Goal: Task Accomplishment & Management: Use online tool/utility

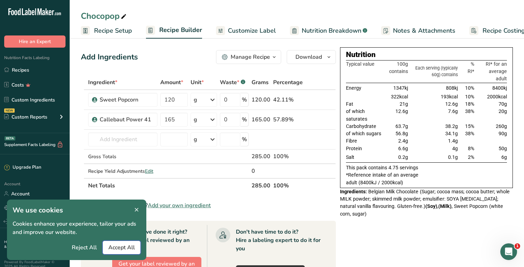
click at [122, 248] on span "Accept All" at bounding box center [121, 248] width 26 height 8
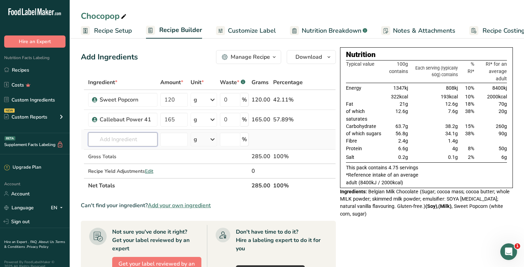
click at [136, 141] on input "text" at bounding box center [122, 140] width 69 height 14
click at [138, 143] on input "text" at bounding box center [122, 140] width 69 height 14
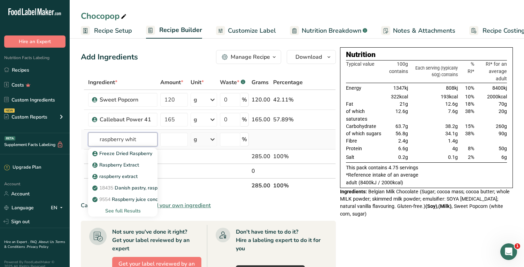
type input "raspberry white"
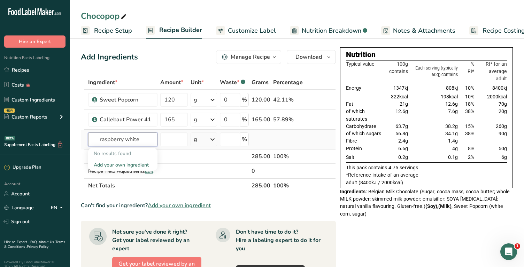
drag, startPoint x: 149, startPoint y: 140, endPoint x: 96, endPoint y: 141, distance: 52.9
click at [96, 141] on input "raspberry white" at bounding box center [122, 140] width 69 height 14
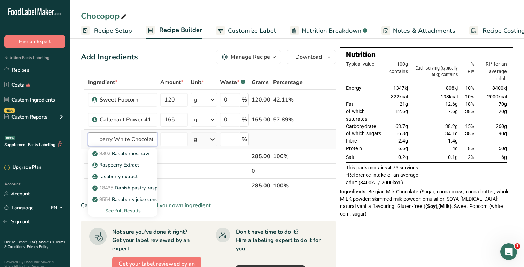
scroll to position [0, 16]
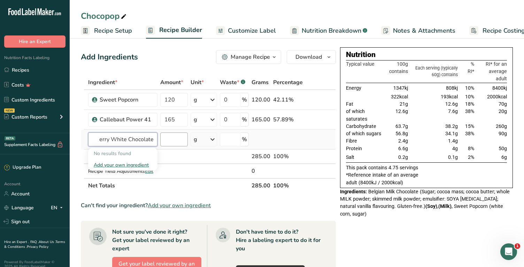
type input "Raspberry White Chocolate"
click at [165, 145] on input "number" at bounding box center [173, 140] width 27 height 14
click at [137, 143] on input "text" at bounding box center [122, 140] width 69 height 14
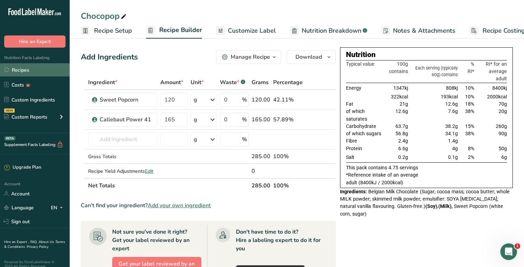
click at [34, 72] on link "Recipes" at bounding box center [35, 69] width 70 height 13
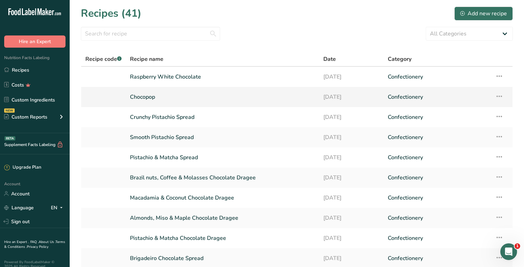
click at [153, 96] on link "Chocopop" at bounding box center [222, 97] width 185 height 15
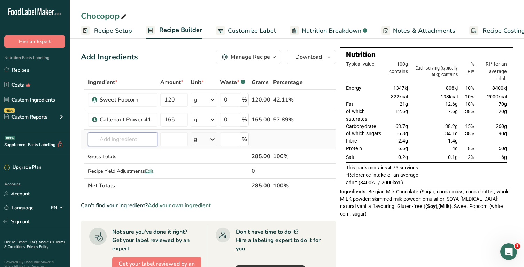
click at [126, 139] on input "text" at bounding box center [122, 140] width 69 height 14
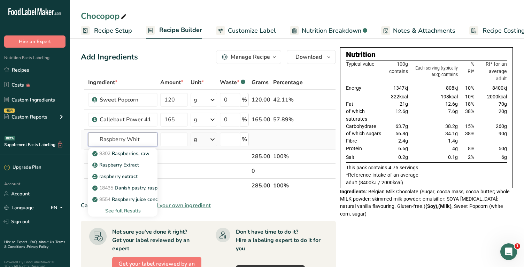
type input "Raspberry White"
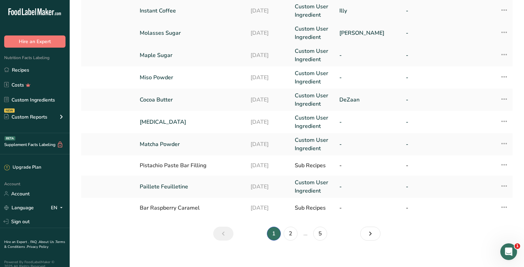
scroll to position [181, 0]
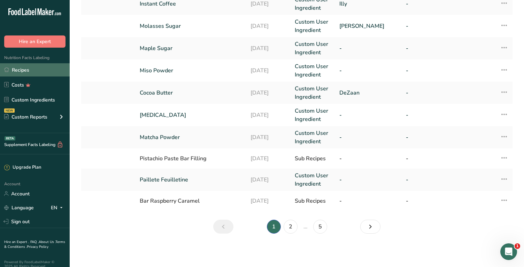
click at [33, 73] on link "Recipes" at bounding box center [35, 69] width 70 height 13
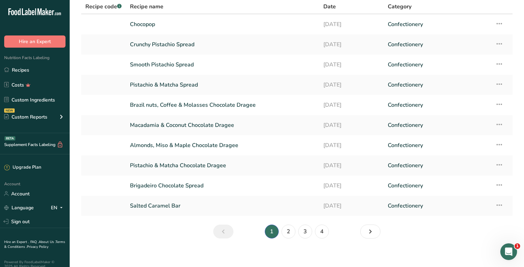
scroll to position [57, 0]
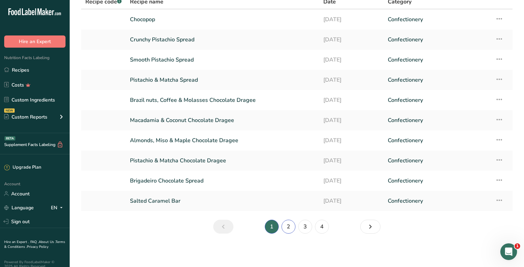
click at [291, 226] on link "2" at bounding box center [288, 227] width 14 height 14
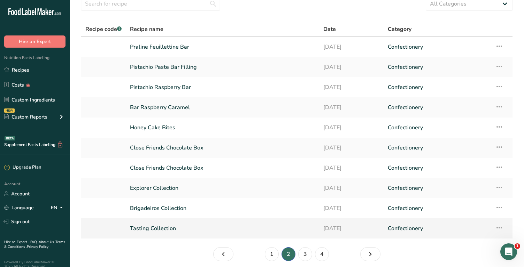
scroll to position [55, 0]
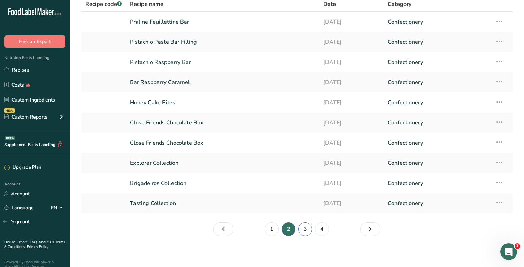
click at [303, 230] on link "3" at bounding box center [305, 230] width 14 height 14
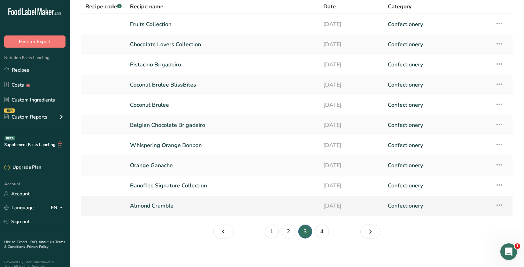
scroll to position [57, 0]
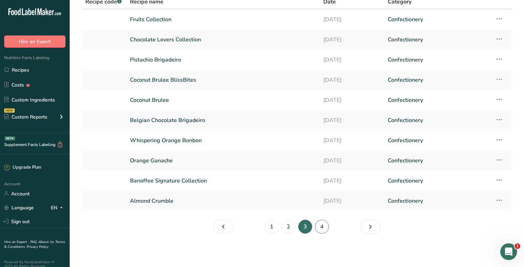
click at [320, 227] on link "4" at bounding box center [322, 227] width 14 height 14
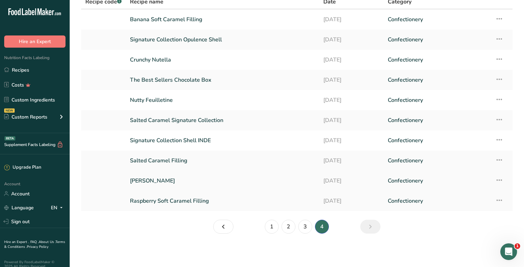
click at [201, 180] on link "Tangy Yogberry" at bounding box center [222, 181] width 185 height 15
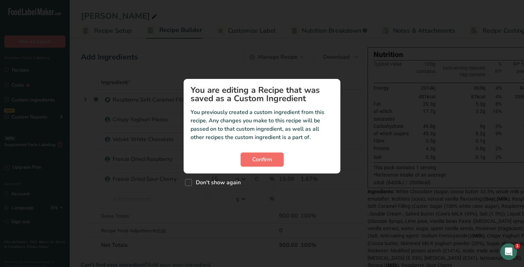
click at [257, 165] on button "Confirm" at bounding box center [262, 160] width 43 height 14
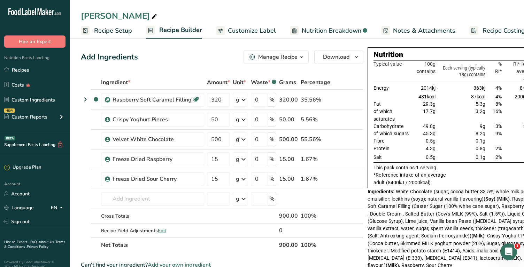
click at [302, 60] on icon "button" at bounding box center [302, 57] width 6 height 9
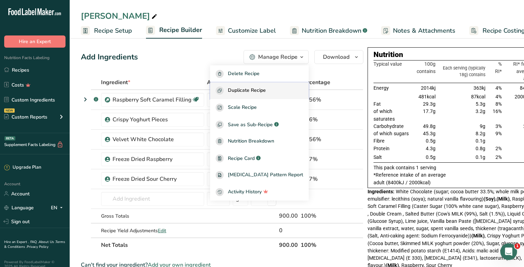
click at [282, 88] on div "Duplicate Recipe" at bounding box center [259, 91] width 87 height 8
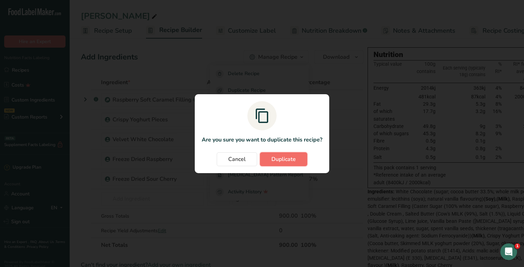
click at [277, 159] on span "Duplicate" at bounding box center [283, 159] width 24 height 8
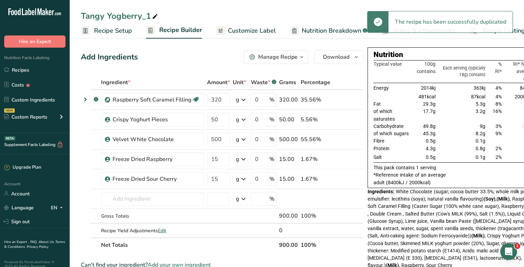
click at [118, 17] on div "Tangy Yogberry_1" at bounding box center [120, 16] width 78 height 13
click at [118, 17] on input "Tangy Yogberry_1" at bounding box center [297, 16] width 432 height 13
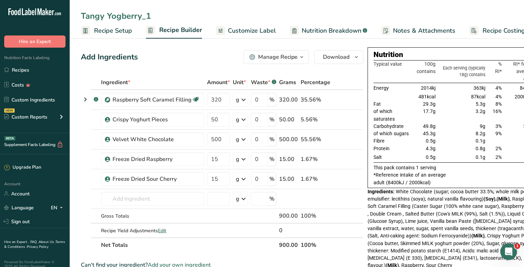
click at [118, 17] on input "Tangy Yogberry_1" at bounding box center [297, 16] width 432 height 13
type input "Raspberry White Chocolate"
click at [347, 101] on icon at bounding box center [349, 99] width 5 height 7
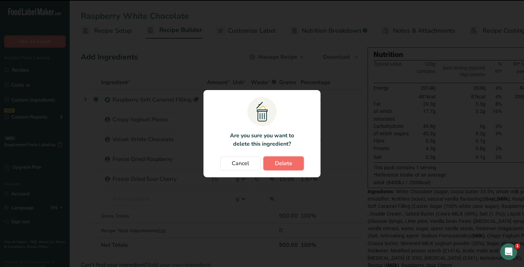
click at [282, 166] on span "Delete" at bounding box center [283, 164] width 17 height 8
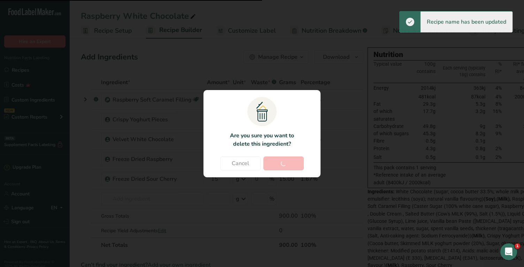
type input "50"
type input "500"
type input "15"
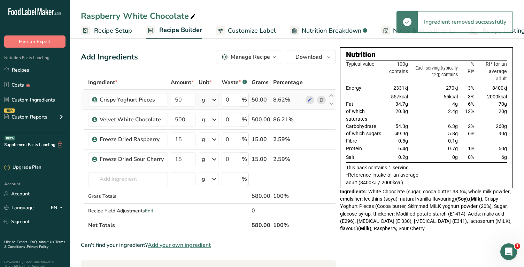
click at [321, 101] on icon at bounding box center [321, 99] width 5 height 7
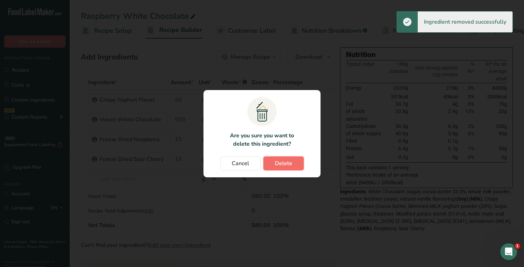
click at [286, 163] on span "Delete" at bounding box center [283, 164] width 17 height 8
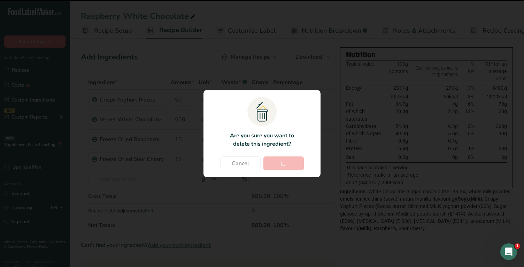
type input "500"
type input "15"
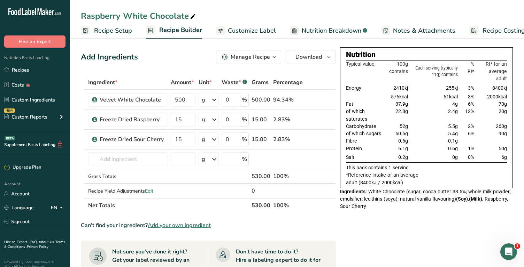
click at [108, 33] on span "Recipe Setup" at bounding box center [113, 30] width 38 height 9
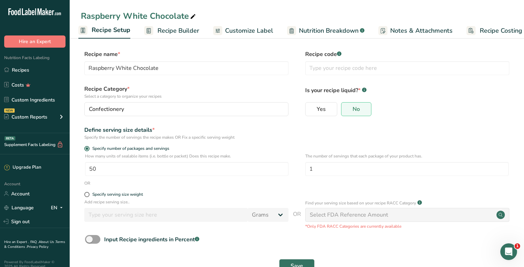
scroll to position [21, 0]
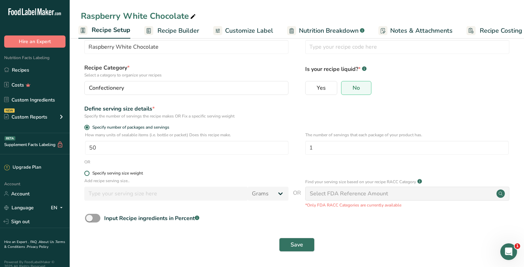
click at [87, 175] on span at bounding box center [86, 173] width 5 height 5
click at [87, 175] on input "Specify serving size weight" at bounding box center [86, 173] width 5 height 5
radio input "true"
radio input "false"
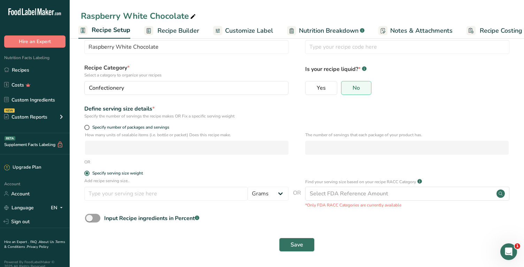
click at [187, 27] on span "Recipe Builder" at bounding box center [178, 30] width 42 height 9
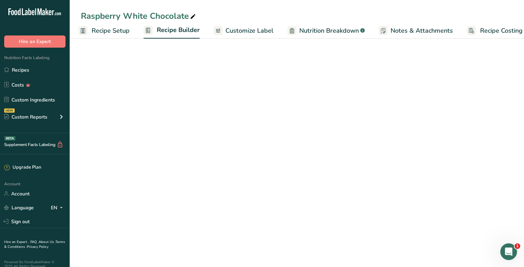
scroll to position [0, 18]
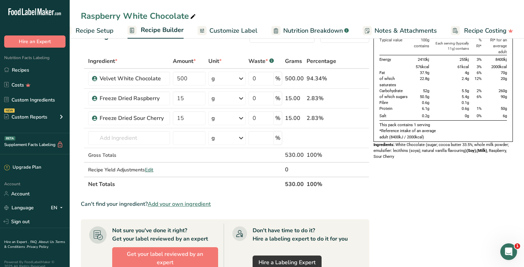
click at [106, 33] on span "Recipe Setup" at bounding box center [95, 30] width 38 height 9
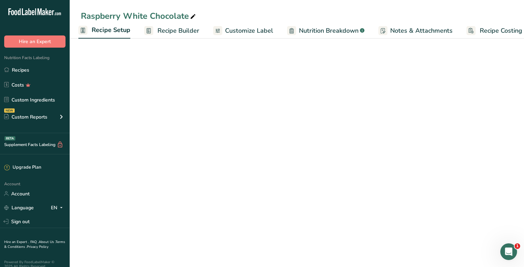
scroll to position [0, 2]
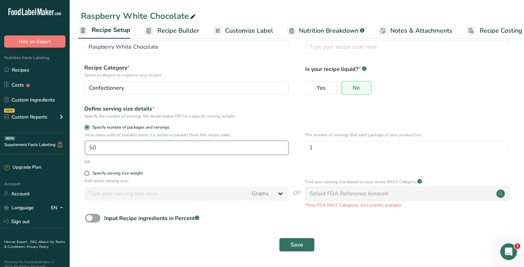
click at [110, 147] on input "50" at bounding box center [186, 148] width 203 height 14
type input "530"
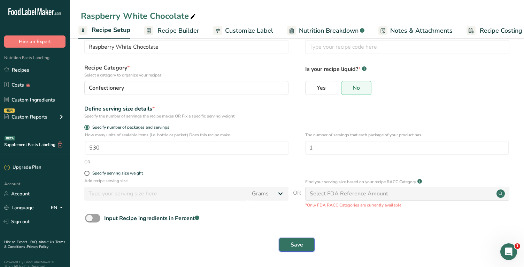
click at [296, 245] on span "Save" at bounding box center [296, 245] width 13 height 8
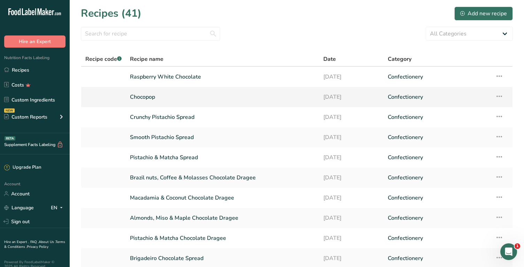
click at [142, 97] on link "Chocopop" at bounding box center [222, 97] width 185 height 15
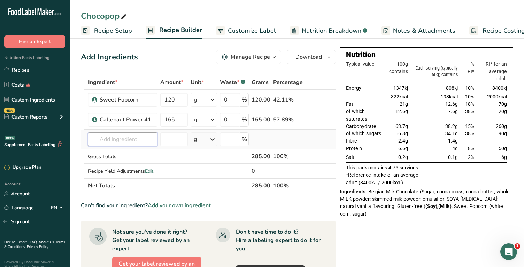
click at [120, 144] on input "text" at bounding box center [122, 140] width 69 height 14
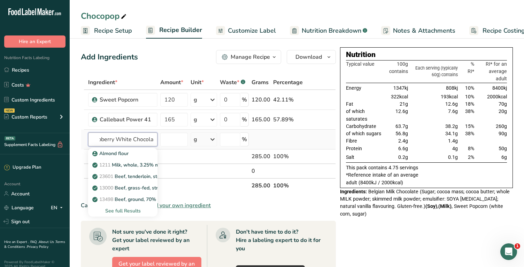
scroll to position [0, 16]
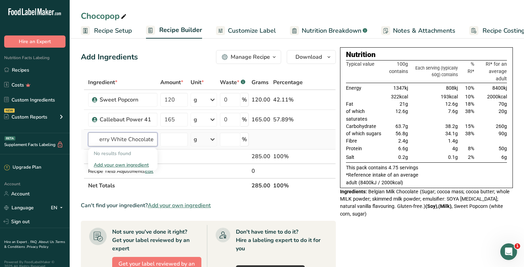
type input "Raspberry White Chocolate"
click at [132, 166] on div "Add your own ingredient" at bounding box center [123, 165] width 58 height 7
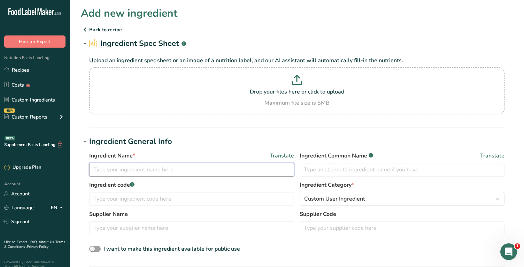
click at [130, 167] on input "text" at bounding box center [191, 170] width 205 height 14
type input "Raspberry White Chocolate"
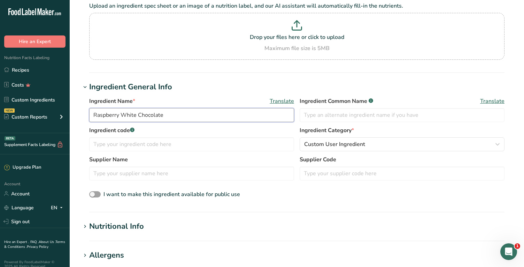
scroll to position [62, 0]
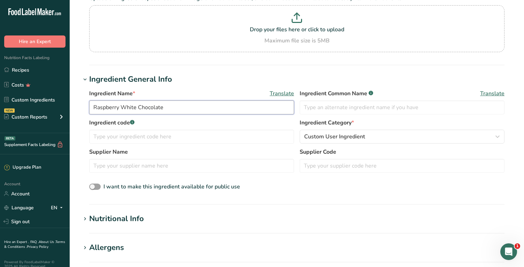
drag, startPoint x: 171, startPoint y: 106, endPoint x: 76, endPoint y: 108, distance: 94.8
click at [76, 108] on section "Add new ingredient Back to recipe Ingredient Spec Sheet .a-a{fill:#347362;}.b-a…" at bounding box center [297, 189] width 454 height 503
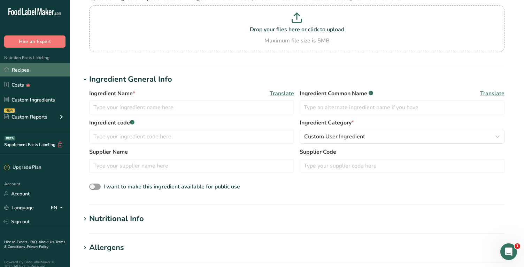
click at [20, 70] on link "Recipes" at bounding box center [35, 69] width 70 height 13
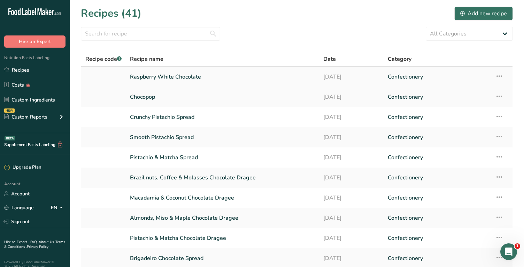
click at [184, 77] on link "Raspberry White Chocolate" at bounding box center [222, 77] width 185 height 15
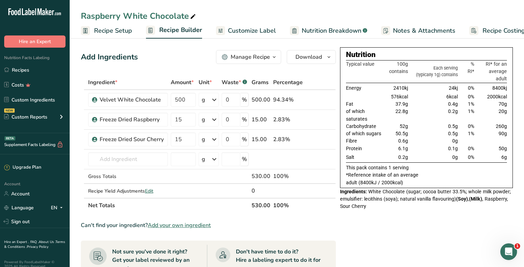
click at [275, 57] on icon "button" at bounding box center [274, 57] width 6 height 9
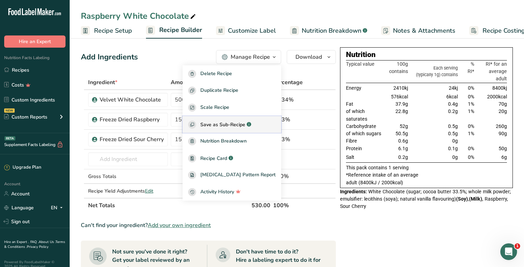
click at [244, 125] on span "Save as Sub-Recipe" at bounding box center [222, 124] width 45 height 7
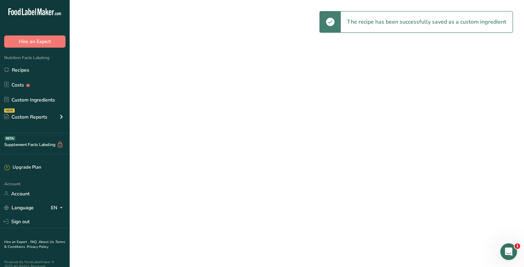
select select "30"
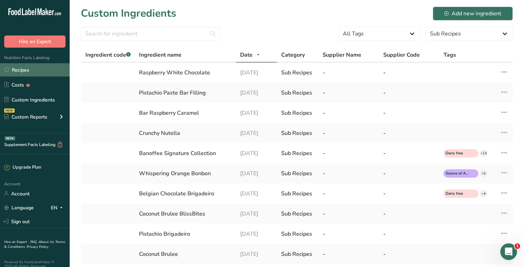
click at [41, 73] on link "Recipes" at bounding box center [35, 69] width 70 height 13
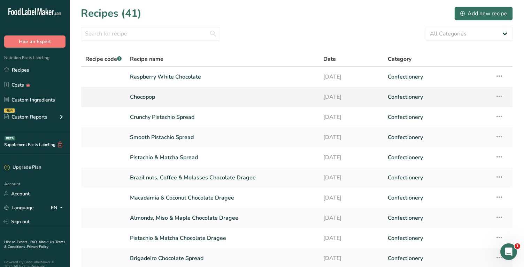
click at [146, 96] on link "Chocopop" at bounding box center [222, 97] width 185 height 15
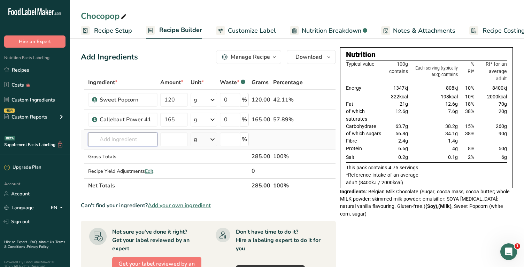
click at [129, 137] on input "text" at bounding box center [122, 140] width 69 height 14
type input "Raspberry White"
click at [137, 155] on p "Raspberry White Chocolate" at bounding box center [128, 153] width 68 height 7
type input "Raspberry White Chocolate"
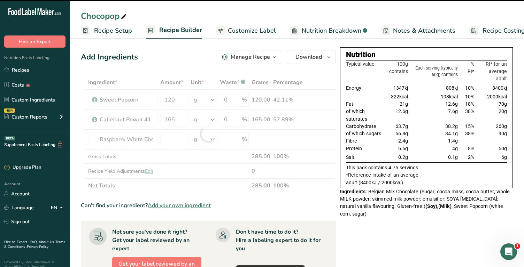
type input "0"
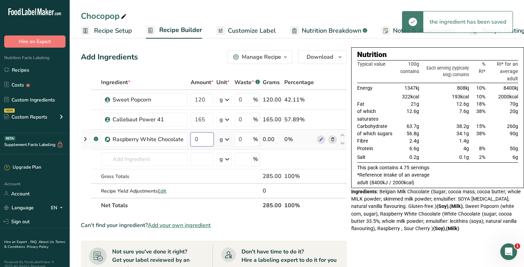
click at [198, 141] on input "0" at bounding box center [202, 140] width 23 height 14
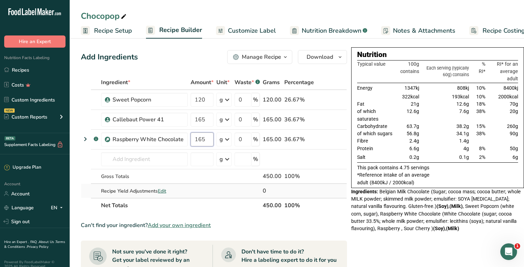
type input "165"
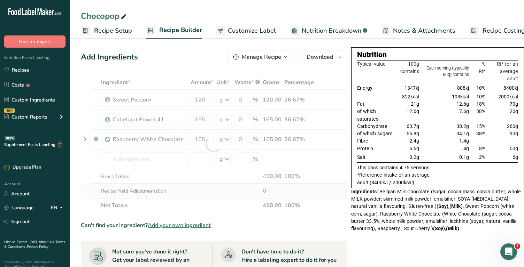
click at [330, 187] on div "Ingredient * Amount * Unit * Waste * .a-a{fill:#347362;}.b-a{fill:#fff;} Grams …" at bounding box center [214, 144] width 266 height 138
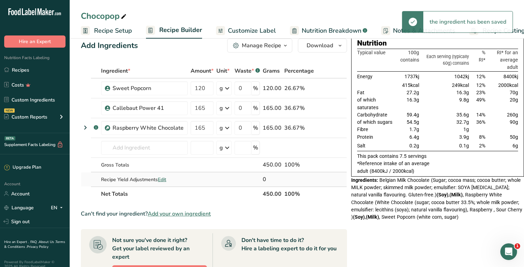
scroll to position [24, 0]
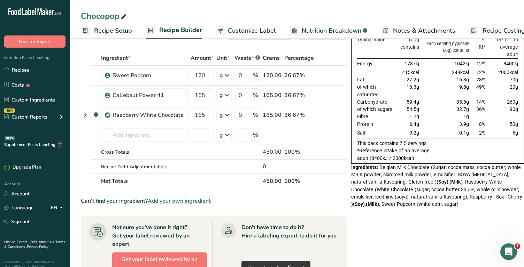
click at [312, 33] on span "Nutrition Breakdown" at bounding box center [332, 30] width 60 height 9
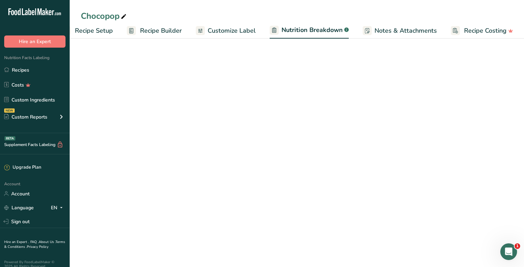
select select "Calories"
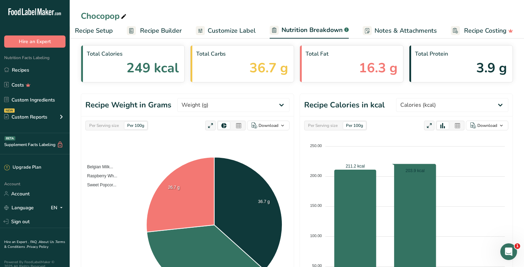
click at [236, 29] on span "Customize Label" at bounding box center [232, 30] width 48 height 9
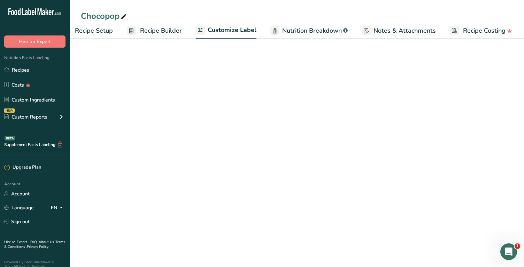
scroll to position [0, 18]
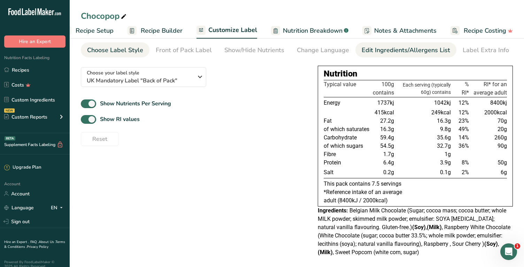
click at [401, 51] on div "Edit Ingredients/Allergens List" at bounding box center [406, 50] width 88 height 9
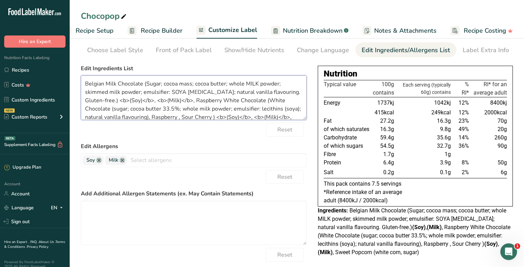
click at [147, 84] on textarea "Belgian Milk Chocolate (Sugar; cocoa mass; cocoa butter; whole MILK powder; ski…" at bounding box center [194, 98] width 226 height 45
click at [100, 83] on textarea "sugar; cocoa mass; cocoa butter; whole MILK powder; skimmed milk powder; emulsi…" at bounding box center [194, 98] width 226 height 45
click at [131, 84] on textarea "sugar, cocoa mass; cocoa butter; whole MILK powder; skimmed milk powder; emulsi…" at bounding box center [194, 98] width 226 height 45
click at [165, 86] on textarea "sugar, cocoa mass, cocoa butter; whole MILK powder; skimmed milk powder; emulsi…" at bounding box center [194, 98] width 226 height 45
click at [218, 83] on textarea "sugar, cocoa mass, cocoa butter, whole MILK powder; skimmed milk powder; emulsi…" at bounding box center [194, 98] width 226 height 45
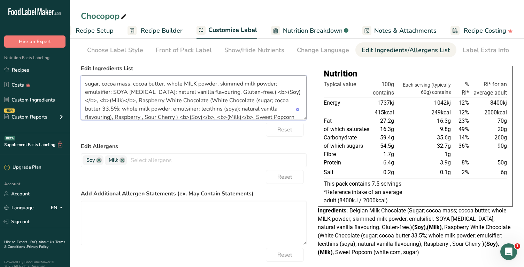
click at [277, 84] on textarea "sugar, cocoa mass, cocoa butter, whole MILK powder, skimmed milk powder; emulsi…" at bounding box center [194, 98] width 226 height 45
click at [147, 91] on textarea "sugar, cocoa mass, cocoa butter, whole MILK powder, skimmed milk powder, emulsi…" at bounding box center [194, 98] width 226 height 45
click at [214, 92] on textarea "sugar, cocoa mass, cocoa butter, whole MILK powder, skimmed milk powder, emulsi…" at bounding box center [194, 98] width 226 height 45
drag, startPoint x: 215, startPoint y: 91, endPoint x: 111, endPoint y: 99, distance: 104.5
click at [111, 99] on textarea "sugar, cocoa mass, cocoa butter, whole MILK powder, skimmed milk powder, emulsi…" at bounding box center [194, 98] width 226 height 45
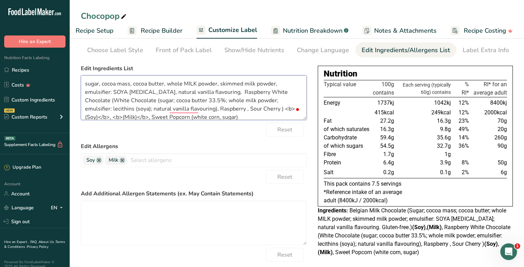
click at [184, 84] on textarea "sugar, cocoa mass, cocoa butter, whole MILK powder, skimmed milk powder, emulsi…" at bounding box center [194, 98] width 226 height 45
click at [206, 83] on textarea "sugar, cocoa mass, cocoa butter, whole <b>MILK powder, skimmed milk powder, emu…" at bounding box center [194, 98] width 226 height 45
click at [113, 93] on textarea "sugar, cocoa mass, cocoa butter, whole <b>MILK<b> powder, skimmed milk powder, …" at bounding box center [194, 98] width 226 height 45
click at [137, 92] on textarea "sugar, cocoa mass, cocoa butter, whole <b>MILK<b> powder, skimmed milk powder, …" at bounding box center [194, 98] width 226 height 45
paste textarea "<b>"
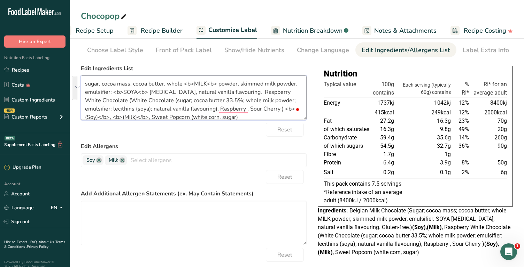
drag, startPoint x: 236, startPoint y: 90, endPoint x: 215, endPoint y: 109, distance: 28.1
click at [215, 109] on textarea "sugar, cocoa mass, cocoa butter, whole <b>MILK<b> powder, skimmed milk powder, …" at bounding box center [194, 98] width 226 height 45
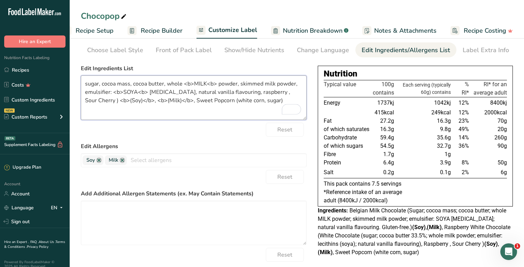
click at [265, 90] on textarea "sugar, cocoa mass, cocoa butter, whole <b>MILK<b> powder, skimmed milk powder, …" at bounding box center [194, 98] width 226 height 45
click at [295, 93] on textarea "sugar, cocoa mass, cocoa butter, whole <b>MILK<b> powder, skimmed milk powder, …" at bounding box center [194, 98] width 226 height 45
click at [280, 91] on textarea "sugar, cocoa mass, cocoa butter, whole <b>MILK<b> powder, skimmed milk powder, …" at bounding box center [194, 98] width 226 height 45
drag, startPoint x: 158, startPoint y: 100, endPoint x: 83, endPoint y: 102, distance: 74.6
click at [83, 102] on section "Customize your label Save Download Choose what to show on your downloaded label…" at bounding box center [297, 158] width 454 height 293
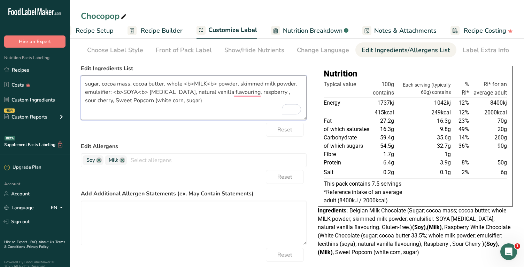
click at [127, 98] on textarea "sugar, cocoa mass, cocoa butter, whole <b>MILK<b> powder, skimmed milk powder, …" at bounding box center [194, 98] width 226 height 45
click at [137, 102] on textarea "sugar, cocoa mass, cocoa butter, whole <b>MILK<b> powder, skimmed milk powder, …" at bounding box center [194, 98] width 226 height 45
click at [259, 92] on textarea "sugar, cocoa mass, cocoa butter, whole <b>MILK<b> powder, skimmed milk powder, …" at bounding box center [194, 98] width 226 height 45
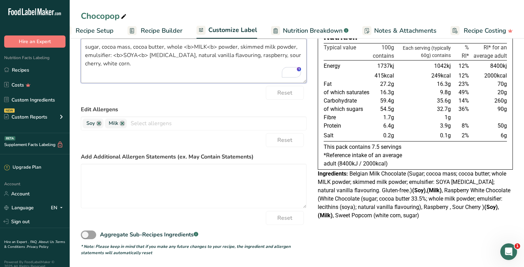
scroll to position [0, 0]
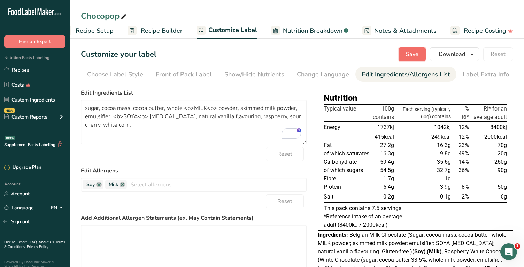
click at [405, 56] on button "Save" at bounding box center [411, 54] width 27 height 14
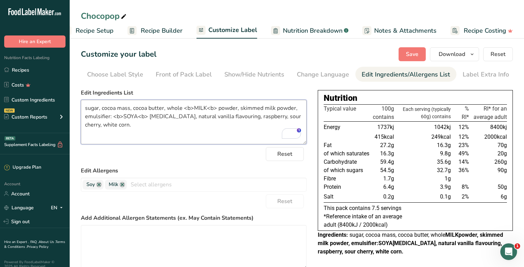
click at [216, 108] on textarea "sugar, cocoa mass, cocoa butter, whole <b>MILK<b> powder, skimmed milk powder, …" at bounding box center [194, 122] width 226 height 45
click at [410, 54] on span "Save" at bounding box center [412, 54] width 13 height 8
click at [205, 108] on textarea "sugar, cocoa mass, cocoa butter, whole <b>MILK powder, skimmed milk powder, emu…" at bounding box center [194, 122] width 226 height 45
click at [193, 108] on textarea "sugar, cocoa mass, cocoa butter, whole <b>MILK<b> powder, skimmed milk powder, …" at bounding box center [194, 122] width 226 height 45
click at [207, 107] on textarea "sugar, cocoa mass, cocoa butter, whole <b>(MILK<b> powder, skimmed milk powder,…" at bounding box center [194, 122] width 226 height 45
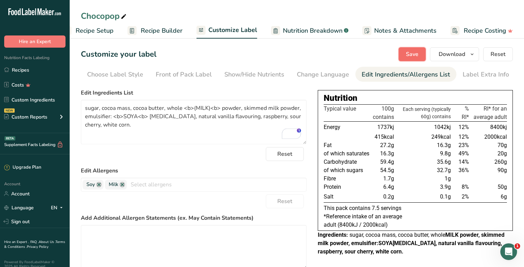
click at [402, 51] on button "Save" at bounding box center [411, 54] width 27 height 14
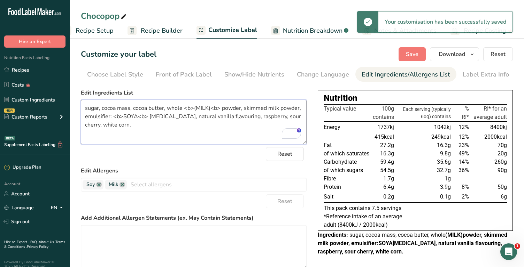
click at [196, 109] on textarea "sugar, cocoa mass, cocoa butter, whole <b>(MILK)<b> powder, skimmed milk powder…" at bounding box center [194, 122] width 226 height 45
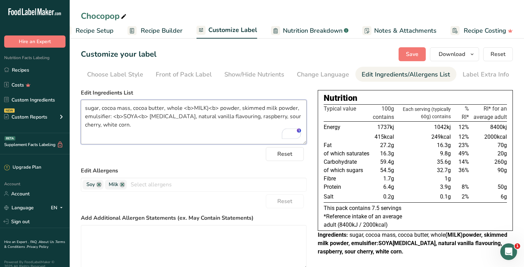
click at [207, 106] on textarea "sugar, cocoa mass, cocoa butter, whole <b>MILK)<b> powder, skimmed milk powder,…" at bounding box center [194, 122] width 226 height 45
click at [117, 125] on textarea "sugar, cocoa mass, cocoa butter, whole <b>MILK<b> powder, skimmed milk powder, …" at bounding box center [194, 122] width 226 height 45
click at [146, 116] on textarea "sugar, cocoa mass, cocoa butter, whole <b>MILK<b> powder, skimmed milk powder, …" at bounding box center [194, 122] width 226 height 45
click at [121, 117] on textarea "sugar, cocoa mass, cocoa butter, whole <b>MILK<b> powder, skimmed milk powder, …" at bounding box center [194, 122] width 226 height 45
click at [193, 106] on textarea "sugar, cocoa mass, cocoa butter, whole <b>MILK<b> powder, skimmed milk powder, …" at bounding box center [194, 122] width 226 height 45
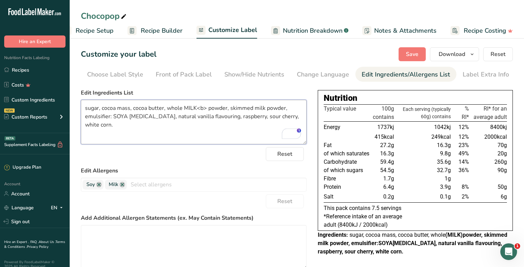
click at [206, 108] on textarea "sugar, cocoa mass, cocoa butter, whole MILK<b> powder, skimmed milk powder, emu…" at bounding box center [194, 122] width 226 height 45
click at [413, 59] on button "Save" at bounding box center [411, 54] width 27 height 14
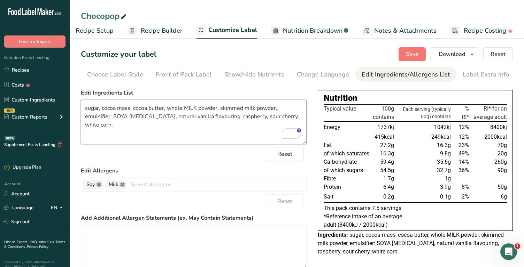
click at [182, 109] on textarea "sugar, cocoa mass, cocoa butter, whole MILK powder, skimmed milk powder, emulsi…" at bounding box center [194, 122] width 226 height 45
click at [206, 106] on textarea "sugar, cocoa mass, cocoa butter, whole <b>MILK powder, skimmed milk powder, emu…" at bounding box center [194, 122] width 226 height 45
click at [420, 52] on button "Save" at bounding box center [411, 54] width 27 height 14
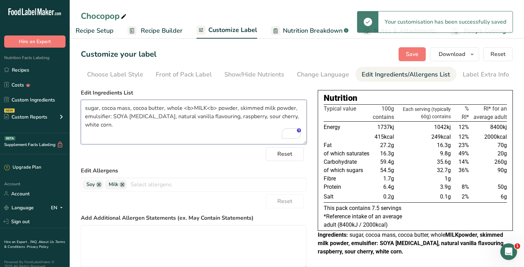
click at [207, 107] on textarea "sugar, cocoa mass, cocoa butter, whole <b>MILK<b> powder, skimmed milk powder, …" at bounding box center [194, 122] width 226 height 45
click at [194, 107] on textarea "sugar, cocoa mass, cocoa butter, whole <b>MILK <b> powder, skimmed milk powder,…" at bounding box center [194, 122] width 226 height 45
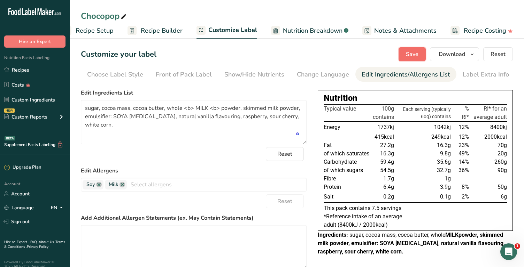
click at [412, 50] on span "Save" at bounding box center [412, 54] width 13 height 8
click at [281, 153] on span "Reset" at bounding box center [284, 154] width 15 height 8
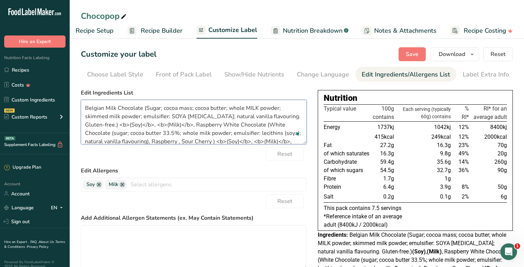
drag, startPoint x: 135, startPoint y: 124, endPoint x: 171, endPoint y: 122, distance: 36.3
click at [171, 122] on textarea "Belgian Milk Chocolate (Sugar; cocoa mass; cocoa butter; whole MILK powder; ski…" at bounding box center [194, 122] width 226 height 45
click at [254, 107] on textarea "Belgian Milk Chocolate (Sugar; cocoa mass; cocoa butter; whole MILK powder; ski…" at bounding box center [194, 122] width 226 height 45
paste textarea "<b>(Milk)</b>"
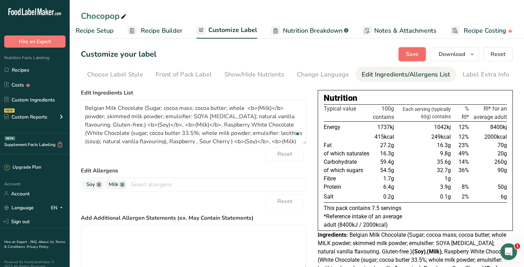
click at [418, 53] on span "Save" at bounding box center [412, 54] width 13 height 8
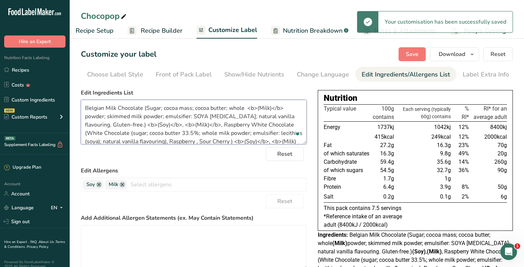
click at [258, 109] on textarea "Belgian Milk Chocolate (Sugar; cocoa mass; cocoa butter; whole <b>(Milk)</b> po…" at bounding box center [194, 122] width 226 height 45
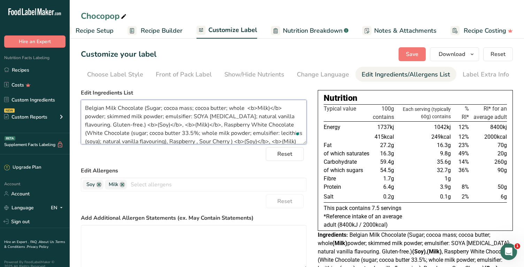
click at [268, 106] on textarea "Belgian Milk Chocolate (Sugar; cocoa mass; cocoa butter; whole <b>Milk)</b> pow…" at bounding box center [194, 122] width 226 height 45
click at [262, 106] on textarea "Belgian Milk Chocolate (Sugar; cocoa mass; cocoa butter; whole <b>Milk</b> powd…" at bounding box center [194, 122] width 226 height 45
click at [408, 55] on span "Save" at bounding box center [412, 54] width 13 height 8
click at [199, 116] on textarea "Belgian Milk Chocolate (Sugar; cocoa mass; cocoa butter; whole <b>MILK</b> powd…" at bounding box center [194, 122] width 226 height 45
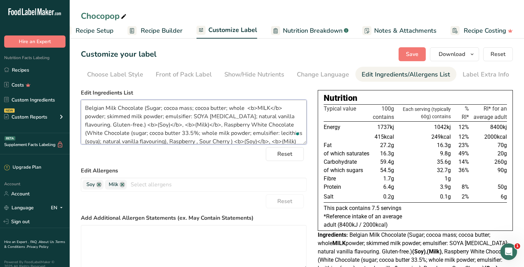
click at [199, 116] on textarea "Belgian Milk Chocolate (Sugar; cocoa mass; cocoa butter; whole <b>MILK</b> powd…" at bounding box center [194, 122] width 226 height 45
paste textarea "<b>(Milk)</b>"
click at [211, 118] on textarea "Belgian Milk Chocolate (Sugar; cocoa mass; cocoa butter; whole <b>MILK</b> powd…" at bounding box center [194, 122] width 226 height 45
click at [207, 116] on textarea "Belgian Milk Chocolate (Sugar; cocoa mass; cocoa butter; whole <b>MILK</b> powd…" at bounding box center [194, 122] width 226 height 45
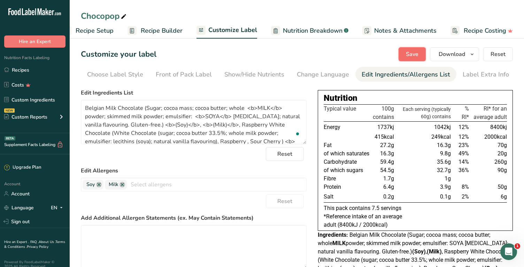
click at [412, 57] on span "Save" at bounding box center [412, 54] width 13 height 8
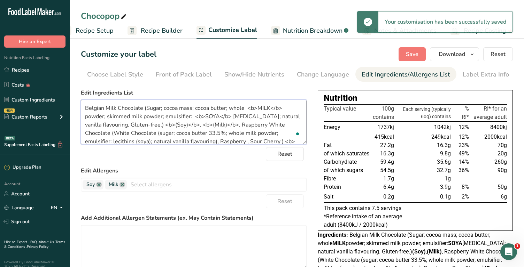
click at [149, 107] on textarea "Belgian Milk Chocolate (Sugar; cocoa mass; cocoa butter; whole <b>MILK</b> powd…" at bounding box center [194, 122] width 226 height 45
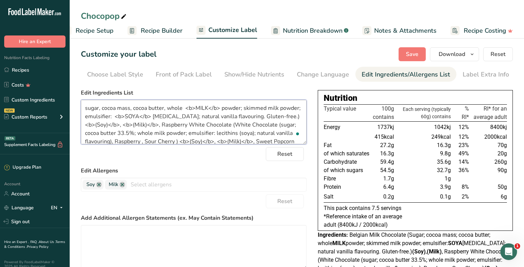
click at [241, 106] on textarea "sugar, cocoa mass, cocoa butter, whole <b>MILK</b> powder; skimmed milk powder;…" at bounding box center [194, 122] width 226 height 45
click at [298, 107] on textarea "sugar, cocoa mass, cocoa butter, whole <b>MILK</b> powder, skimmed milk powder;…" at bounding box center [194, 122] width 226 height 45
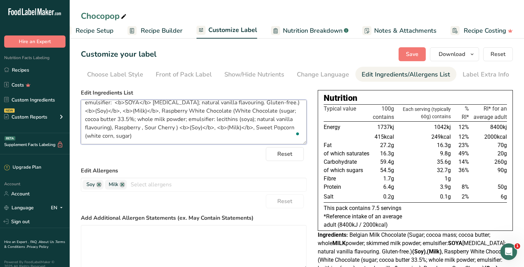
scroll to position [61, 0]
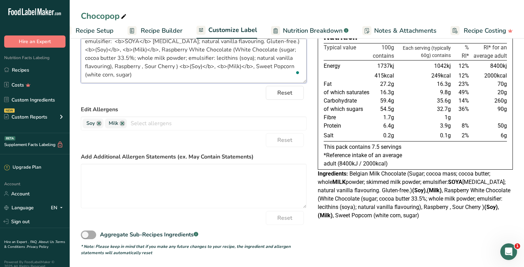
type textarea "sugar, cocoa mass, cocoa butter, whole <b>MILK</b> powder, skimmed milk powder,…"
click at [92, 236] on span at bounding box center [88, 235] width 15 height 9
click at [85, 236] on input "Aggregate Sub-Recipes Ingredients .a-a{fill:#347362;}.b-a{fill:#fff;}" at bounding box center [83, 235] width 5 height 5
checkbox input "true"
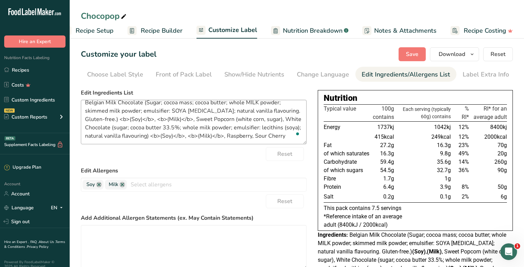
scroll to position [0, 0]
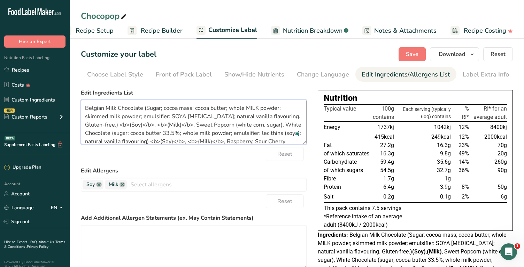
click at [81, 106] on section "Customize your label Save Download Choose what to show on your downloaded label…" at bounding box center [297, 182] width 454 height 293
click at [100, 108] on textarea "sugar; cocoa mass; cocoa butter; whole MILK powder; skimmed milk powder; emulsi…" at bounding box center [194, 122] width 226 height 45
click at [131, 108] on textarea "sugar, cocoa mass; cocoa butter; whole MILK powder; skimmed milk powder; emulsi…" at bounding box center [194, 122] width 226 height 45
click at [165, 108] on textarea "sugar, cocoa mass, cocoa butter; whole MILK powder; skimmed milk powder; emulsi…" at bounding box center [194, 122] width 226 height 45
click at [190, 108] on textarea "sugar, cocoa mass, cocoa butter, whole MILK powder; skimmed milk powder; emulsi…" at bounding box center [194, 122] width 226 height 45
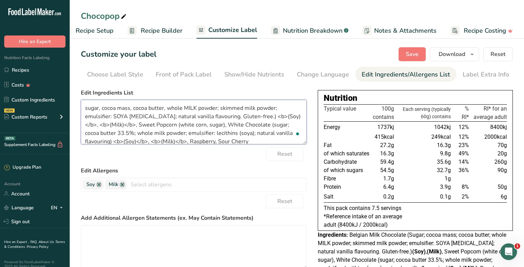
click at [190, 108] on textarea "sugar, cocoa mass, cocoa butter, whole MILK powder; skimmed milk powder; emulsi…" at bounding box center [194, 122] width 226 height 45
paste textarea "<b>(Milk)</b>"
click at [201, 108] on textarea "sugar, cocoa mass, cocoa butter, whole <b>(Milk)</b> powder; skimmed milk powde…" at bounding box center [194, 122] width 226 height 45
click at [240, 107] on textarea "sugar, cocoa mass, cocoa butter, whole <b>MILK</b> powder; skimmed milk powder;…" at bounding box center [194, 122] width 226 height 45
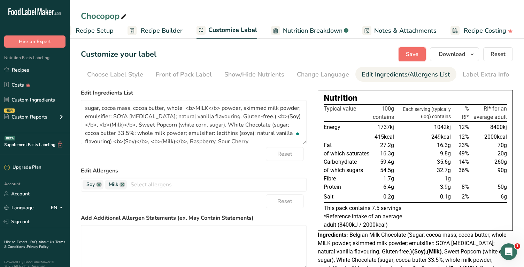
click at [415, 54] on span "Save" at bounding box center [412, 54] width 13 height 8
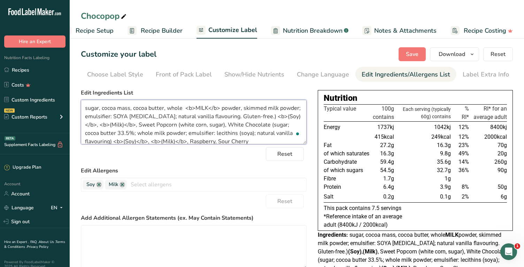
click at [298, 109] on textarea "sugar, cocoa mass, cocoa butter, whole <b>MILK</b> powder, skimmed milk powder;…" at bounding box center [194, 122] width 226 height 45
click at [117, 114] on textarea "sugar, cocoa mass, cocoa butter, whole <b>MILK</b> powder, skimmed milk powder,…" at bounding box center [194, 122] width 226 height 45
paste textarea "<b>(Milk)</b>"
click at [131, 117] on textarea "sugar, cocoa mass, cocoa butter, whole <b>MILK</b> powder, skimmed milk powder,…" at bounding box center [194, 122] width 226 height 45
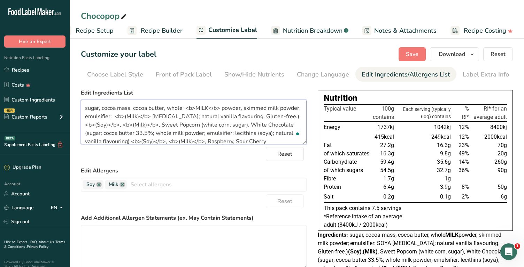
click at [131, 117] on textarea "sugar, cocoa mass, cocoa butter, whole <b>MILK</b> powder, skimmed milk powder,…" at bounding box center [194, 122] width 226 height 45
click at [126, 115] on textarea "sugar, cocoa mass, cocoa butter, whole <b>MILK</b> powder, skimmed milk powder,…" at bounding box center [194, 122] width 226 height 45
click at [170, 117] on textarea "sugar, cocoa mass, cocoa butter, whole <b>MILK</b> powder, skimmed milk powder,…" at bounding box center [194, 122] width 226 height 45
click at [406, 52] on button "Save" at bounding box center [411, 54] width 27 height 14
click at [235, 116] on textarea "sugar, cocoa mass, cocoa butter, whole <b>MILK</b> powder, skimmed milk powder,…" at bounding box center [194, 122] width 226 height 45
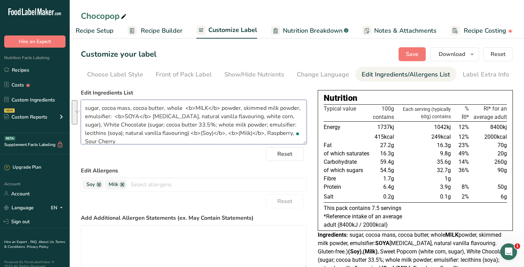
drag, startPoint x: 266, startPoint y: 115, endPoint x: 223, endPoint y: 134, distance: 46.3
click at [223, 134] on textarea "sugar, cocoa mass, cocoa butter, whole <b>MILK</b> powder, skimmed milk powder,…" at bounding box center [194, 122] width 226 height 45
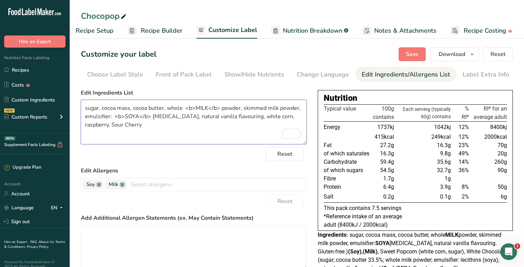
click at [89, 124] on textarea "sugar, cocoa mass, cocoa butter, whole <b>MILK</b> powder, skimmed milk powder,…" at bounding box center [194, 122] width 226 height 45
click at [100, 125] on textarea "sugar, cocoa mass, cocoa butter, whole <b>MILK</b> powder, skimmed milk powder,…" at bounding box center [194, 122] width 226 height 45
click at [118, 125] on textarea "sugar, cocoa mass, cocoa butter, whole <b>MILK</b> powder, skimmed milk powder,…" at bounding box center [194, 122] width 226 height 45
type textarea "sugar, cocoa mass, cocoa butter, whole <b>MILK</b> powder, skimmed milk powder,…"
click at [410, 53] on span "Save" at bounding box center [412, 54] width 13 height 8
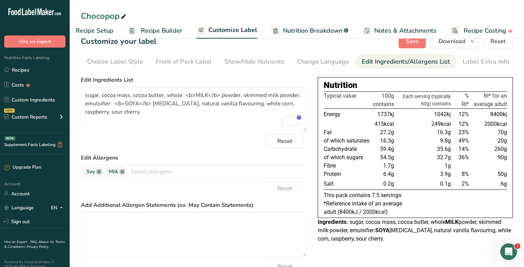
scroll to position [10, 0]
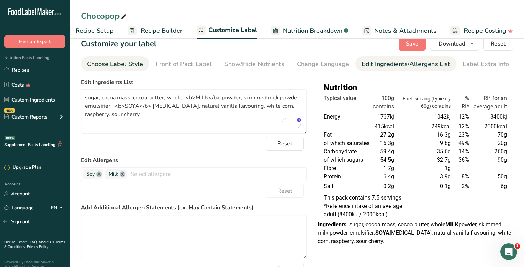
click at [126, 62] on div "Choose Label Style" at bounding box center [115, 64] width 56 height 9
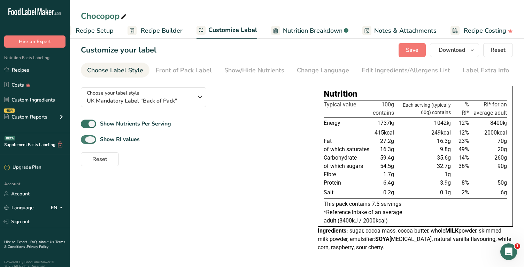
click at [87, 140] on span at bounding box center [88, 139] width 15 height 9
click at [85, 140] on input "Show RI values" at bounding box center [83, 140] width 5 height 5
checkbox input "false"
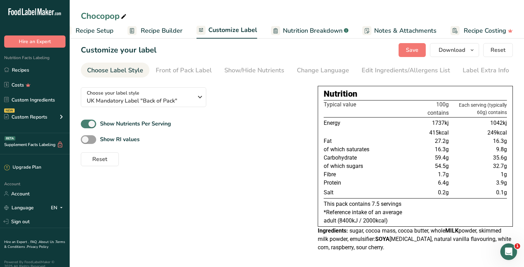
click at [89, 125] on span at bounding box center [88, 124] width 15 height 9
click at [85, 125] on input "Show Nutrients Per Serving" at bounding box center [83, 124] width 5 height 5
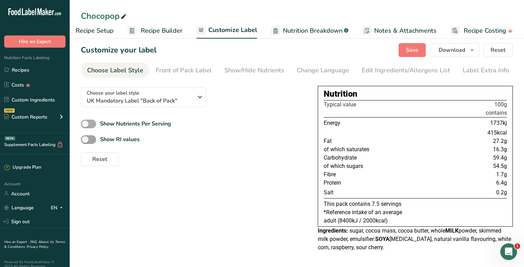
click at [89, 125] on span at bounding box center [88, 124] width 15 height 9
click at [85, 125] on input "Show Nutrients Per Serving" at bounding box center [83, 124] width 5 height 5
checkbox input "true"
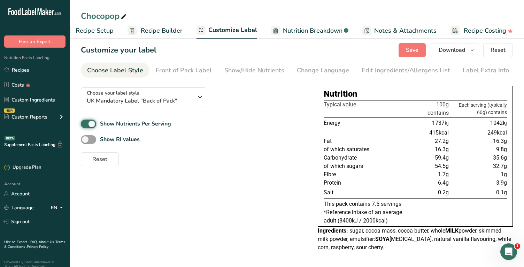
scroll to position [0, 0]
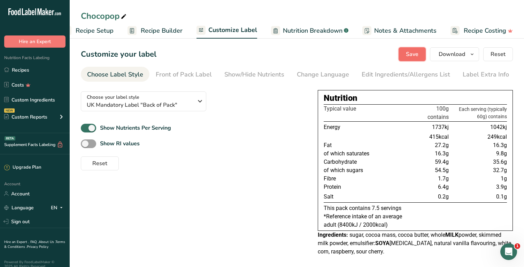
click at [421, 54] on button "Save" at bounding box center [411, 54] width 27 height 14
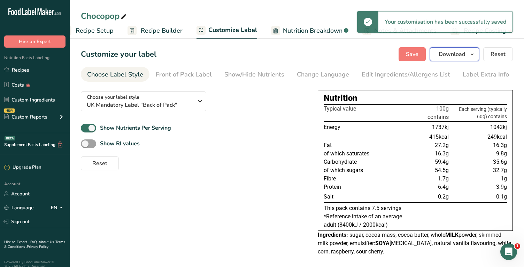
click at [471, 57] on icon "button" at bounding box center [472, 54] width 6 height 9
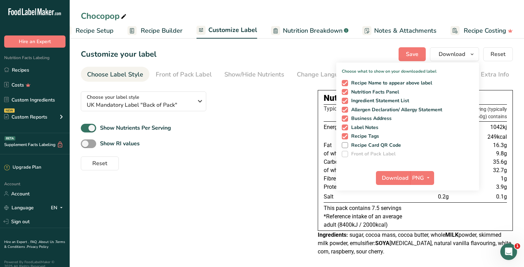
click at [124, 15] on icon at bounding box center [124, 17] width 6 height 10
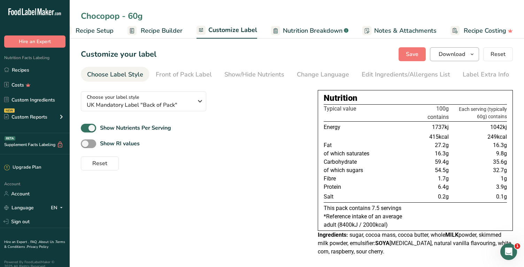
type input "Chocopop - 60g"
click at [445, 55] on span "Download" at bounding box center [451, 54] width 26 height 8
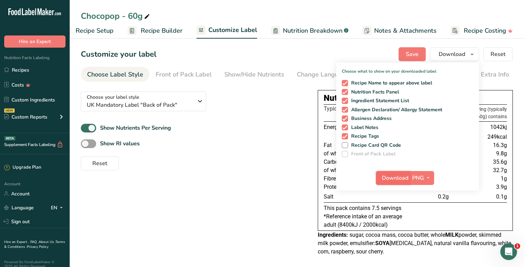
click at [403, 179] on span "Download" at bounding box center [395, 178] width 26 height 8
click at [17, 194] on link "Account" at bounding box center [35, 194] width 70 height 12
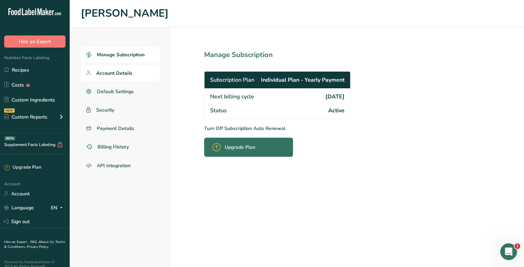
click at [117, 79] on link "Account Details" at bounding box center [120, 73] width 79 height 16
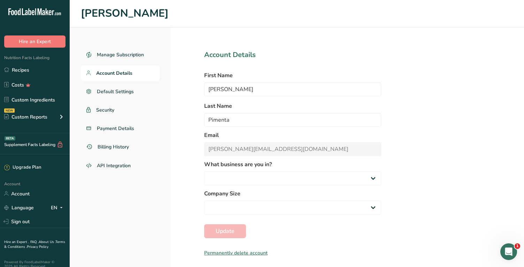
select select
click at [109, 90] on span "Default Settings" at bounding box center [115, 91] width 37 height 7
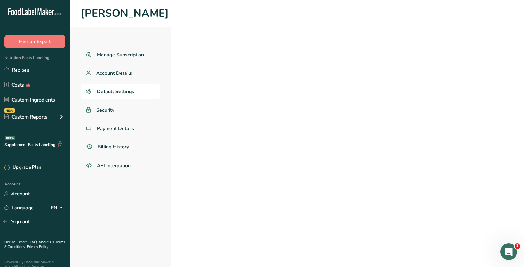
select select "UK"
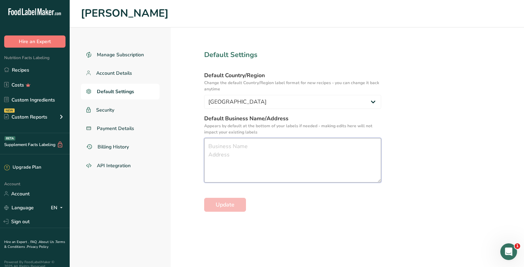
click at [224, 153] on textarea at bounding box center [292, 160] width 177 height 45
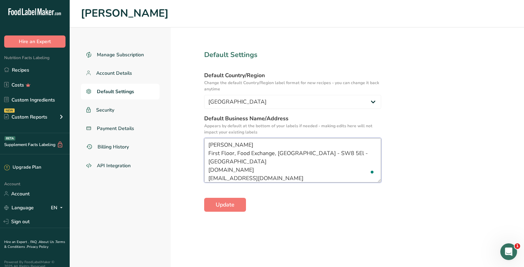
scroll to position [10, 0]
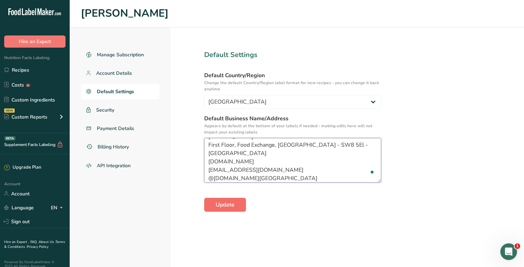
type textarea "[PERSON_NAME] First Floor, Food Exchange, [GEOGRAPHIC_DATA] - SW8 5El - [GEOGRA…"
click at [224, 208] on span "Update" at bounding box center [225, 205] width 19 height 8
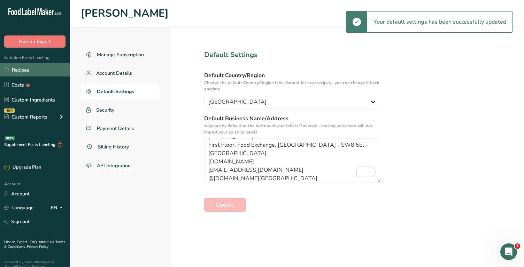
click at [26, 73] on link "Recipes" at bounding box center [35, 69] width 70 height 13
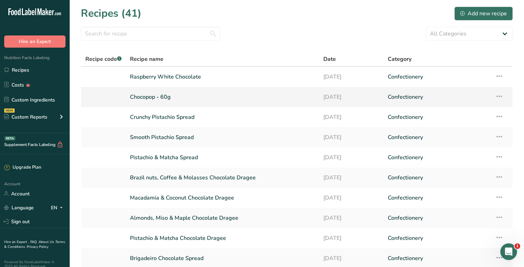
click at [152, 96] on link "Chocopop - 60g" at bounding box center [222, 97] width 185 height 15
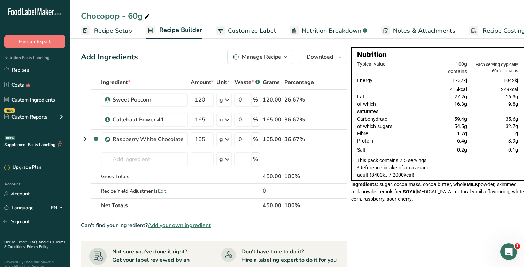
click at [261, 31] on span "Customize Label" at bounding box center [252, 30] width 48 height 9
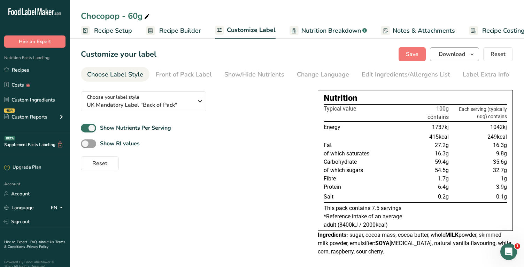
scroll to position [0, 18]
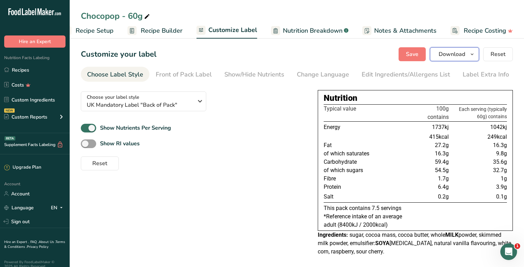
click at [455, 55] on span "Download" at bounding box center [451, 54] width 26 height 8
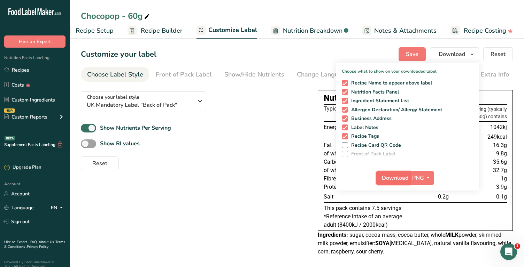
click at [395, 179] on span "Download" at bounding box center [395, 178] width 26 height 8
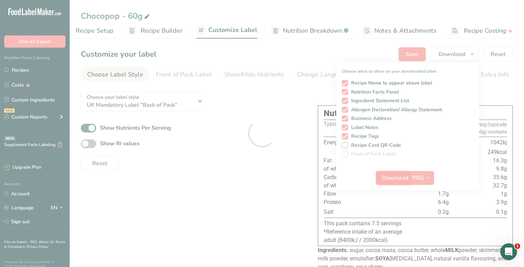
scroll to position [0, 0]
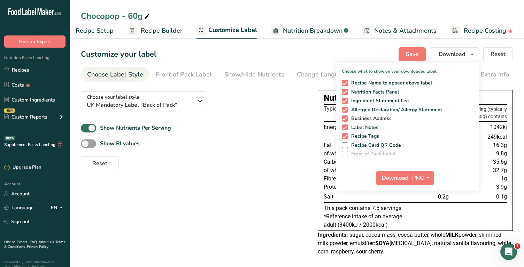
click at [345, 116] on span at bounding box center [345, 119] width 6 height 6
click at [345, 116] on input "Business Address" at bounding box center [344, 118] width 5 height 5
click at [345, 116] on span at bounding box center [345, 119] width 6 height 6
click at [345, 116] on input "Business Address" at bounding box center [344, 118] width 5 height 5
checkbox input "true"
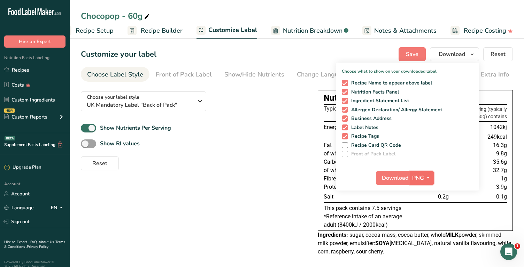
click at [428, 177] on icon "button" at bounding box center [428, 178] width 6 height 9
click at [407, 58] on span "Save" at bounding box center [412, 54] width 13 height 8
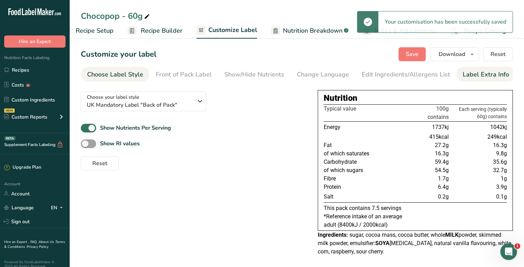
click at [463, 75] on div "Label Extra Info" at bounding box center [486, 74] width 46 height 9
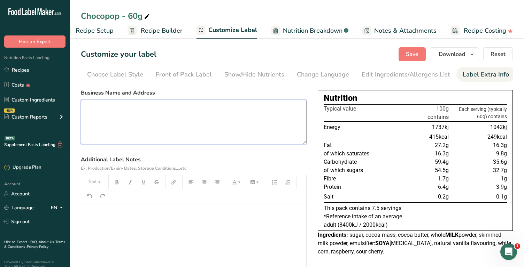
click at [223, 127] on textarea at bounding box center [194, 122] width 226 height 45
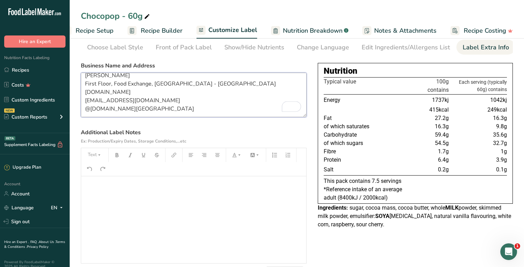
scroll to position [33, 0]
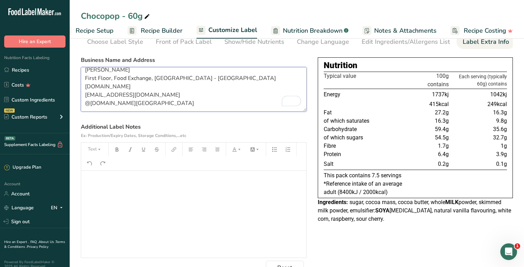
type textarea "Giuliana Pimenta First Floor, Food Exchange, New Covent Garden Market London - …"
click at [160, 184] on p "﻿" at bounding box center [194, 181] width 218 height 8
click at [81, 182] on section "Customize your label Save Download Choose what to show on your downloaded label…" at bounding box center [297, 144] width 454 height 283
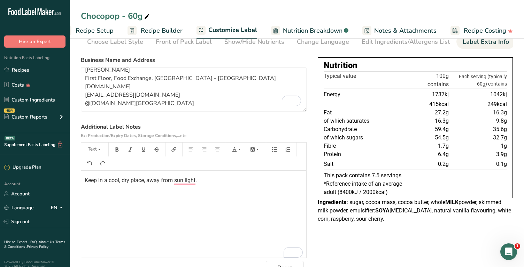
click at [184, 179] on span "Keep in a cool, dry place, away from sun light." at bounding box center [141, 180] width 112 height 7
click at [208, 177] on p "Keep in a cool, dry place, away from sunlight." at bounding box center [194, 181] width 218 height 8
drag, startPoint x: 85, startPoint y: 194, endPoint x: 155, endPoint y: 196, distance: 70.4
click at [155, 196] on p "BEST BEFORE: 12/11/2025" at bounding box center [194, 194] width 218 height 8
click at [117, 146] on button "button" at bounding box center [117, 149] width 10 height 11
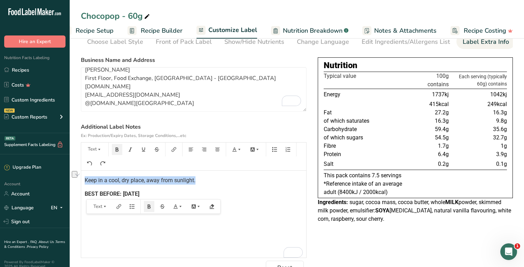
drag, startPoint x: 85, startPoint y: 181, endPoint x: 204, endPoint y: 183, distance: 119.5
click at [204, 183] on p "Keep in a cool, dry place, away from sunlight." at bounding box center [194, 181] width 218 height 8
click at [129, 149] on icon "button" at bounding box center [130, 149] width 5 height 5
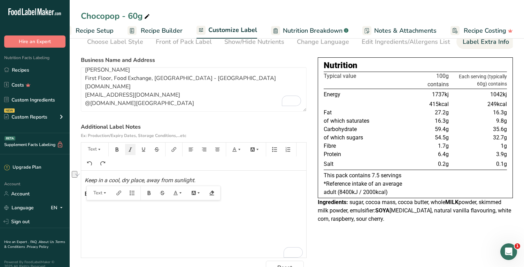
click at [86, 178] on span "Keep in a cool, dry place, away from sunlight." at bounding box center [140, 180] width 111 height 7
drag, startPoint x: 157, startPoint y: 209, endPoint x: 78, endPoint y: 173, distance: 86.5
click at [78, 173] on section "Customize your label Save Download Choose what to show on your downloaded label…" at bounding box center [297, 144] width 454 height 283
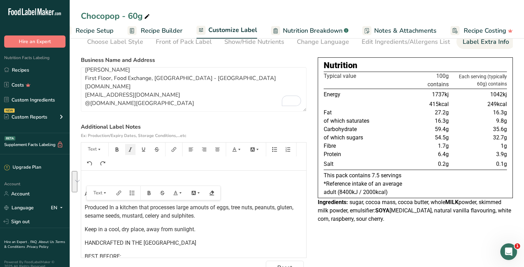
scroll to position [2, 0]
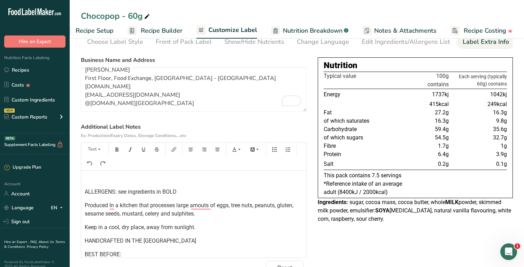
click at [85, 192] on span "ALLERGENS: see ingredients in BOLD" at bounding box center [131, 192] width 92 height 7
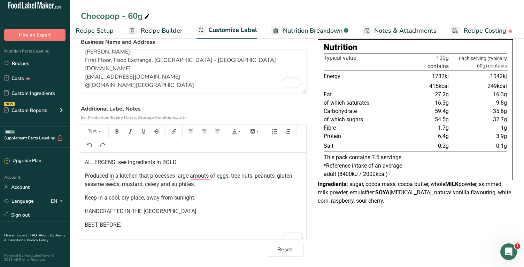
scroll to position [52, 0]
click at [92, 161] on span "ALLERGENS: see ingredients in BOLD" at bounding box center [131, 161] width 92 height 7
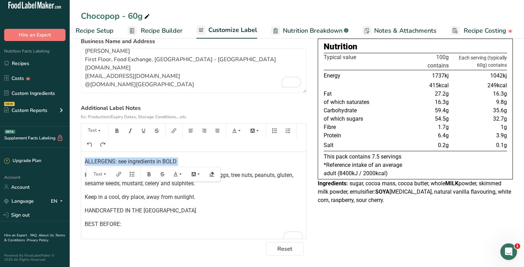
click at [92, 161] on span "ALLERGENS: see ingredients in BOLD" at bounding box center [131, 161] width 92 height 7
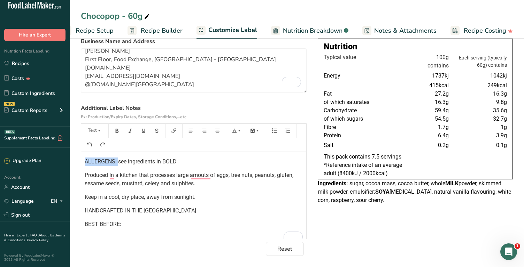
drag, startPoint x: 117, startPoint y: 162, endPoint x: 74, endPoint y: 162, distance: 43.5
click at [74, 162] on section "Customize your label Save Download Choose what to show on your downloaded label…" at bounding box center [297, 126] width 454 height 283
click at [147, 176] on icon "button" at bounding box center [149, 174] width 5 height 5
click at [169, 160] on span "see ingredients in BOLD" at bounding box center [146, 161] width 59 height 7
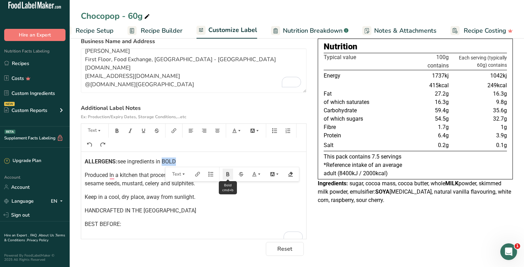
click at [225, 176] on icon "button" at bounding box center [227, 174] width 5 height 5
click at [143, 190] on div "ALLERGENS: see ingredients in BOLD Produced In a kitchen that processes large a…" at bounding box center [193, 197] width 225 height 90
click at [111, 176] on span "Produced In a kitchen that processes large amouts of eggs, tree nuts, peanuts, …" at bounding box center [190, 179] width 210 height 15
click at [123, 183] on span "Produced in a kitchen that processes large amouts of eggs, tree nuts, peanuts, …" at bounding box center [190, 179] width 210 height 15
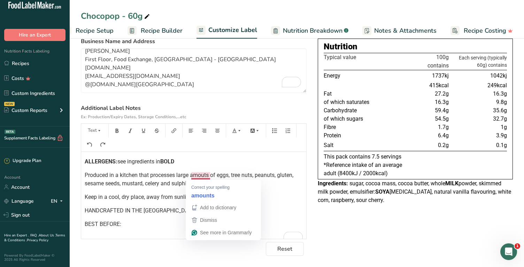
click at [205, 176] on span "Produced in a kitchen that processes large amouts of eggs, tree nuts, peanuts, …" at bounding box center [190, 179] width 210 height 15
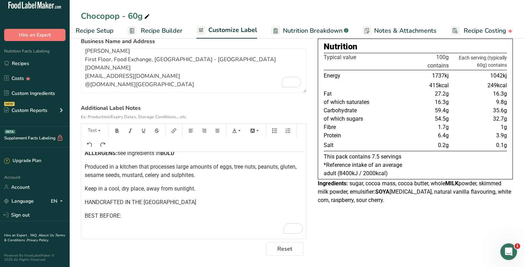
scroll to position [0, 0]
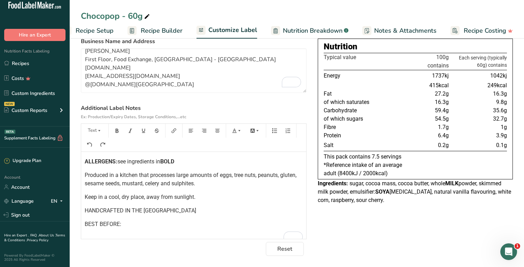
click at [224, 178] on span "Produced in a kitchen that processes large amounts of eggs, tree nuts, peanuts,…" at bounding box center [191, 179] width 213 height 15
click at [117, 131] on icon "button" at bounding box center [117, 131] width 3 height 4
drag, startPoint x: 233, startPoint y: 175, endPoint x: 253, endPoint y: 174, distance: 20.2
click at [253, 174] on span "tree nuts, peanuts, gluten, sesame seeds, mustard, celery and sulphites." at bounding box center [189, 179] width 209 height 15
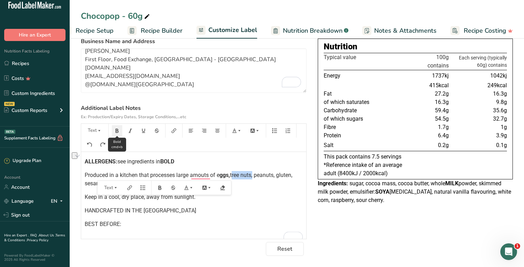
click at [116, 129] on icon "button" at bounding box center [117, 131] width 3 height 4
drag, startPoint x: 218, startPoint y: 174, endPoint x: 222, endPoint y: 174, distance: 3.8
click at [222, 174] on p "Produced in a kitchen that processes large amouts of e ggs, tree nuts , peanuts…" at bounding box center [194, 179] width 218 height 17
click at [116, 131] on icon "button" at bounding box center [117, 131] width 3 height 4
click at [199, 175] on span "Produced in a kitchen that processes large amouts of" at bounding box center [150, 175] width 131 height 7
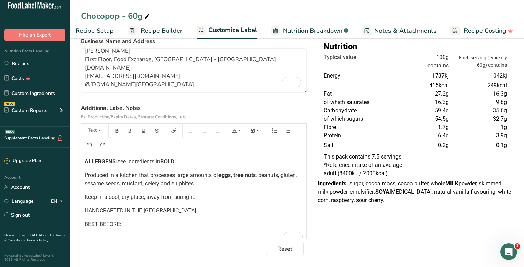
click at [265, 177] on span ", peanuts, gluten, sesame seeds, mustard, celery and sulphites." at bounding box center [192, 179] width 214 height 15
click at [116, 130] on icon "button" at bounding box center [117, 131] width 5 height 5
click at [293, 175] on span ", gluten, sesame seeds, mustard, celery and sulphites." at bounding box center [191, 179] width 212 height 15
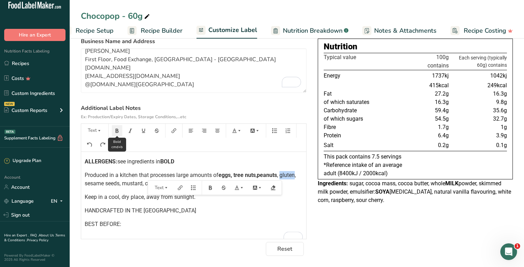
click at [120, 133] on button "button" at bounding box center [117, 130] width 10 height 11
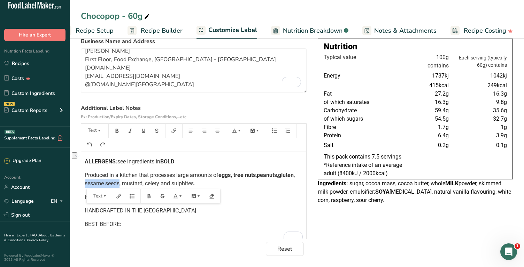
drag, startPoint x: 84, startPoint y: 184, endPoint x: 121, endPoint y: 184, distance: 36.6
click at [121, 184] on div "ALLERGENS: see ingredients in BOLD Produced in a kitchen that processes large a…" at bounding box center [193, 197] width 225 height 90
click at [116, 133] on icon "button" at bounding box center [117, 131] width 5 height 5
click at [171, 184] on span ", mustard, celery and sulphites." at bounding box center [209, 183] width 76 height 7
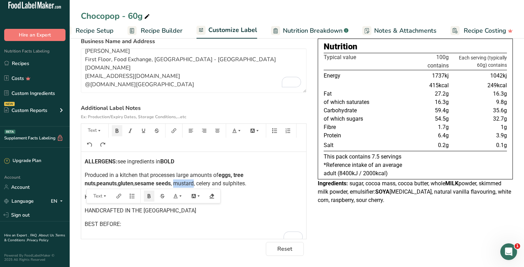
click at [171, 184] on span ", mustard, celery and sulphites." at bounding box center [209, 183] width 76 height 7
click at [119, 131] on button "button" at bounding box center [117, 130] width 10 height 11
click at [193, 184] on span ", celery and sulphites." at bounding box center [219, 183] width 53 height 7
click at [118, 134] on button "button" at bounding box center [117, 130] width 10 height 11
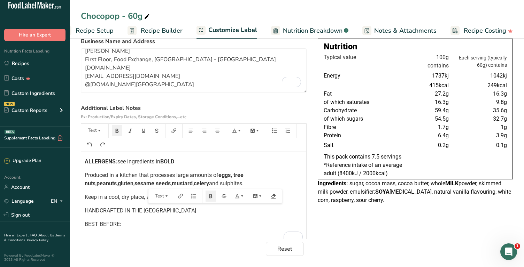
click at [209, 185] on span "and sulphites." at bounding box center [226, 183] width 34 height 7
click at [120, 131] on button "button" at bounding box center [117, 130] width 10 height 11
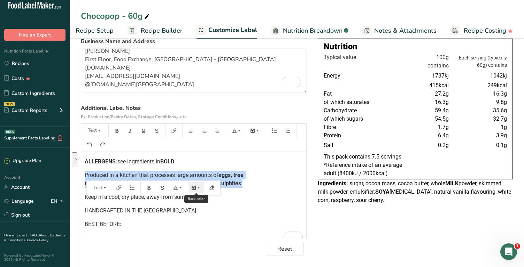
drag, startPoint x: 85, startPoint y: 175, endPoint x: 201, endPoint y: 183, distance: 116.3
click at [201, 183] on div "ALLERGENS: see ingredients in BOLD Produced in a kitchen that processes large a…" at bounding box center [193, 195] width 225 height 87
click at [130, 133] on icon "button" at bounding box center [131, 131] width 4 height 4
click at [216, 211] on p "HANDCRAFTED IN THE UK" at bounding box center [194, 211] width 218 height 8
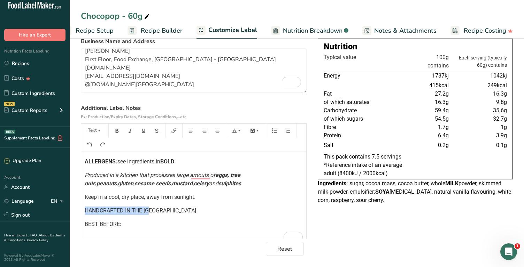
click at [83, 211] on section "Customize your label Save Download Choose what to show on your downloaded label…" at bounding box center [297, 126] width 454 height 283
click at [116, 132] on icon "button" at bounding box center [117, 131] width 3 height 4
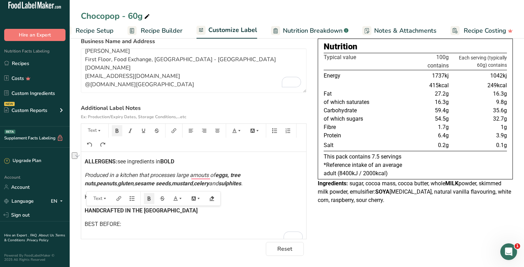
click at [130, 226] on p "BEST BEFORE:" at bounding box center [194, 224] width 218 height 8
click at [84, 223] on section "Customize your label Save Download Choose what to show on your downloaded label…" at bounding box center [297, 126] width 454 height 283
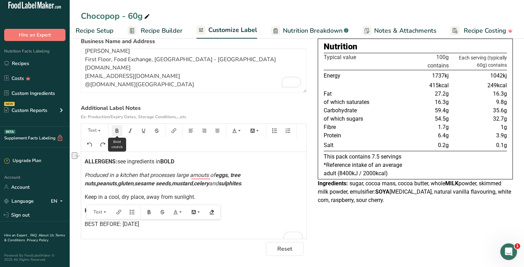
click at [118, 130] on icon "button" at bounding box center [117, 131] width 5 height 5
click at [236, 132] on icon "button" at bounding box center [234, 131] width 5 height 5
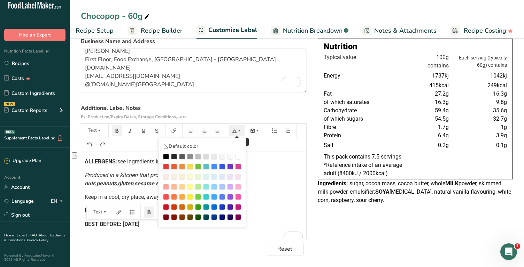
click at [236, 132] on icon "button" at bounding box center [234, 131] width 5 height 5
click at [257, 131] on icon "button" at bounding box center [257, 130] width 2 height 1
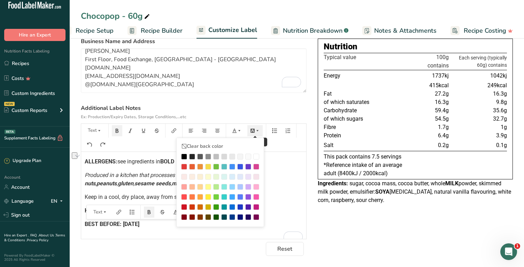
click at [257, 131] on icon "button" at bounding box center [257, 130] width 2 height 1
click at [102, 131] on button "Text" at bounding box center [94, 130] width 21 height 11
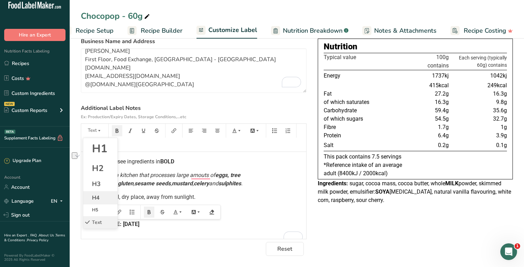
click at [100, 199] on li "H4" at bounding box center [100, 198] width 34 height 13
click at [100, 132] on button "H4" at bounding box center [94, 130] width 21 height 11
click at [100, 185] on span "H3" at bounding box center [96, 184] width 9 height 8
click at [248, 219] on div "ALLERGENS: see ingredients in BOLD Produced in a kitchen that processes large a…" at bounding box center [193, 198] width 225 height 92
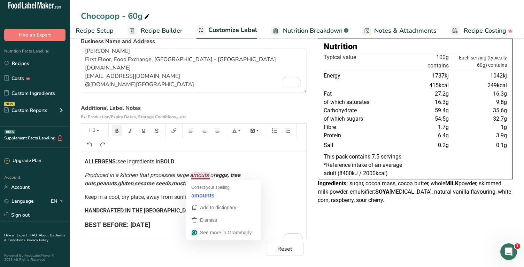
click at [206, 174] on span "Produced in a kitchen that processes large amouts of" at bounding box center [150, 175] width 131 height 7
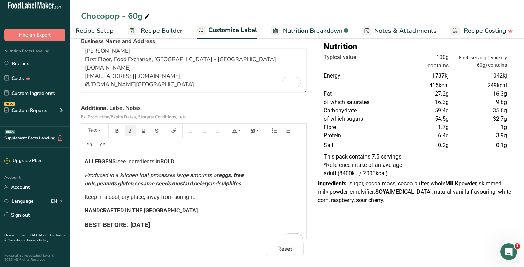
click at [252, 193] on p "Keep in a cool, dry place, away from sunlight." at bounding box center [194, 197] width 218 height 8
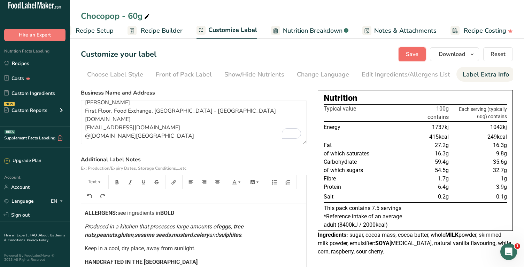
click at [413, 59] on button "Save" at bounding box center [411, 54] width 27 height 14
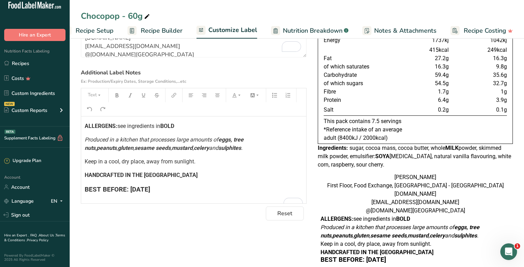
scroll to position [84, 0]
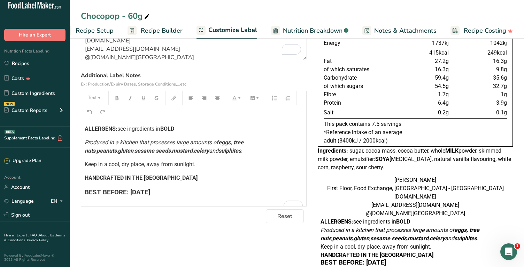
click at [86, 130] on span "ALLERGENS:" at bounding box center [101, 129] width 33 height 7
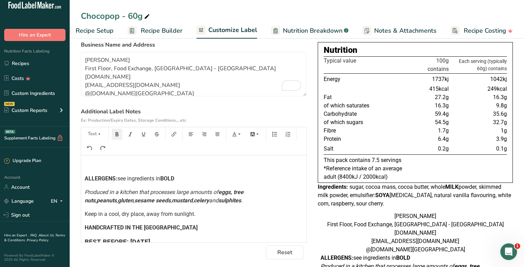
scroll to position [0, 0]
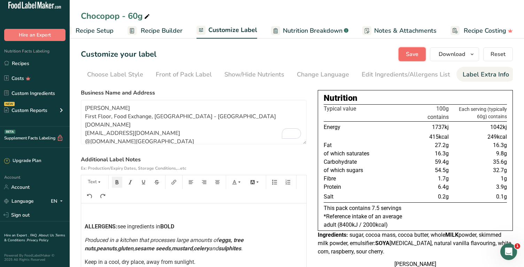
click at [411, 55] on span "Save" at bounding box center [412, 54] width 13 height 8
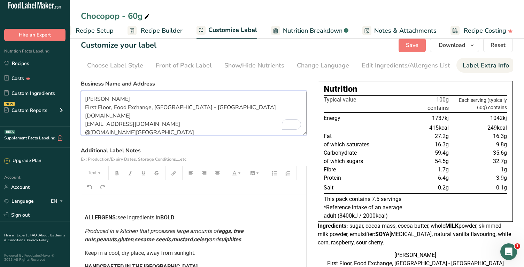
scroll to position [14, 0]
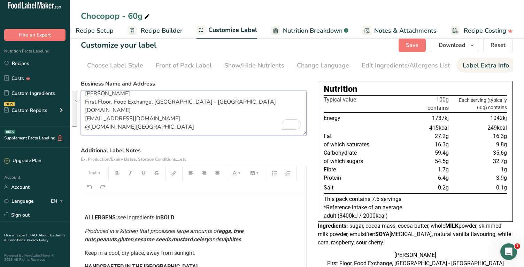
drag, startPoint x: 86, startPoint y: 100, endPoint x: 180, endPoint y: 140, distance: 103.1
click at [180, 140] on section "Business Name and Address Giuliana Pimenta First Floor, Food Exchange, New Cove…" at bounding box center [194, 189] width 226 height 219
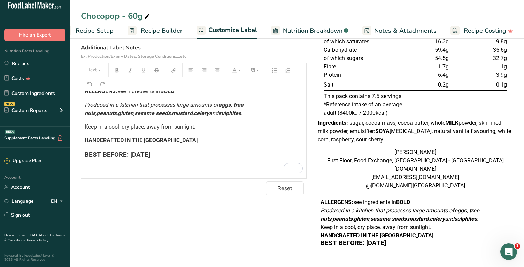
scroll to position [0, 0]
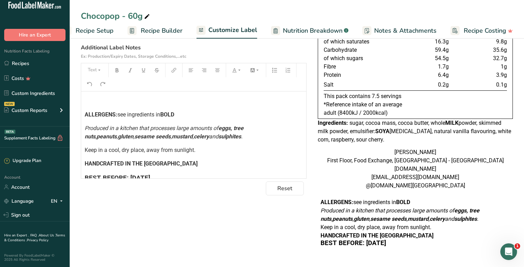
click at [86, 113] on span "ALLERGENS:" at bounding box center [101, 114] width 33 height 7
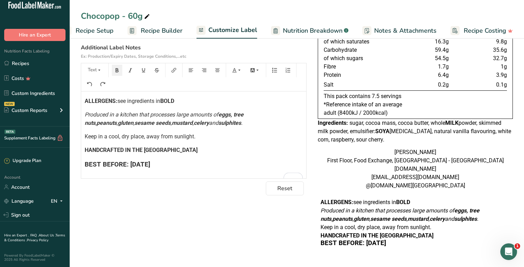
click at [157, 162] on h3 "BEST BEFORE: 12/10/25" at bounding box center [194, 165] width 218 height 7
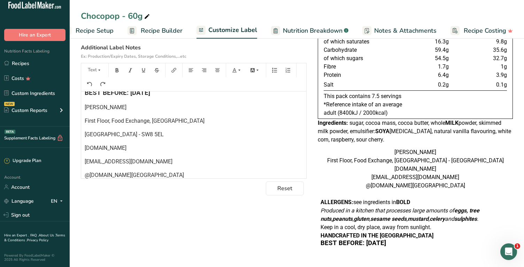
click at [85, 133] on span "London - SW8 5EL" at bounding box center [124, 134] width 79 height 7
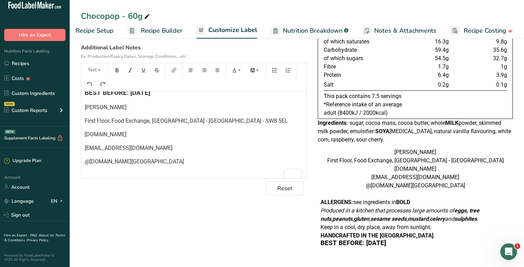
click at [208, 140] on div "ALLERGENS: see ingredients in BOLD Produced in a kitchen that processes large a…" at bounding box center [193, 100] width 225 height 160
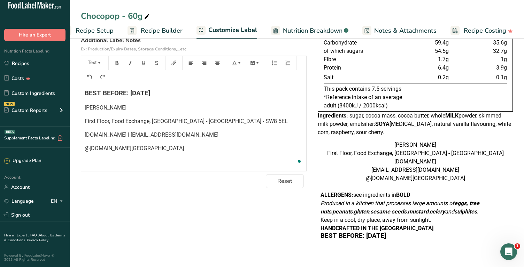
click at [86, 149] on span "@giulianapimenta.london" at bounding box center [134, 148] width 99 height 7
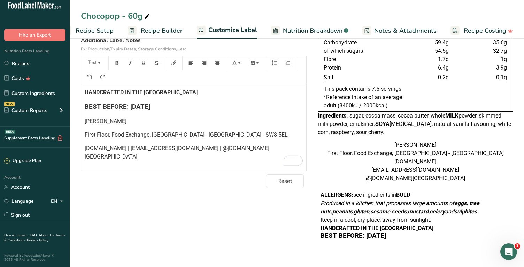
scroll to position [48, 0]
drag, startPoint x: 86, startPoint y: 105, endPoint x: 295, endPoint y: 134, distance: 210.4
click at [295, 134] on div "ALLERGENS: see ingredients in BOLD Produced in a kitchen that processes large a…" at bounding box center [193, 104] width 225 height 141
click at [101, 61] on icon "button" at bounding box center [99, 63] width 5 height 5
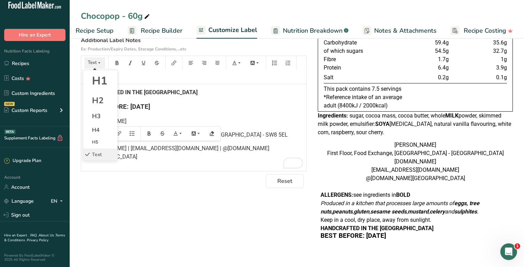
scroll to position [50, 0]
click at [101, 61] on icon "button" at bounding box center [99, 63] width 5 height 5
click at [244, 104] on h3 "BEST BEFORE: 12/10/25" at bounding box center [194, 107] width 218 height 7
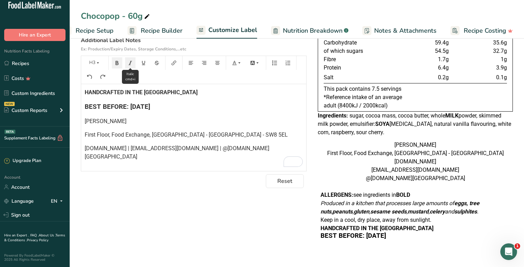
click at [133, 57] on button "button" at bounding box center [130, 62] width 10 height 11
click at [185, 101] on div "ALLERGENS: see ingredients in BOLD Produced in a kitchen that processes large a…" at bounding box center [193, 104] width 225 height 141
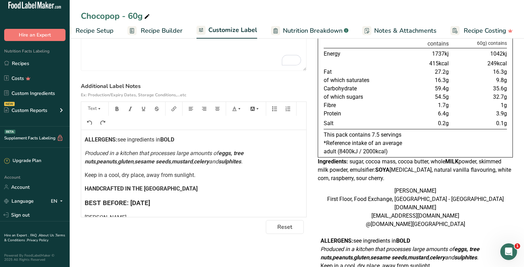
scroll to position [0, 0]
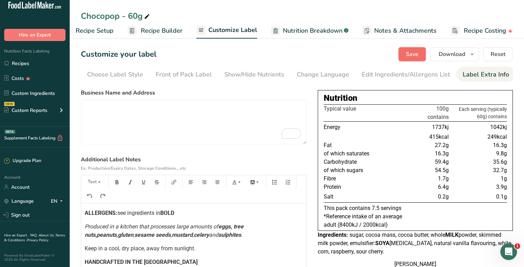
click at [416, 56] on span "Save" at bounding box center [412, 54] width 13 height 8
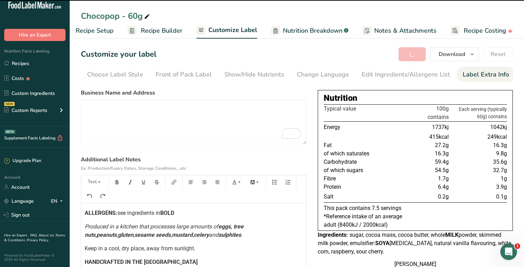
click at [395, 149] on td "27.2g" at bounding box center [410, 145] width 79 height 8
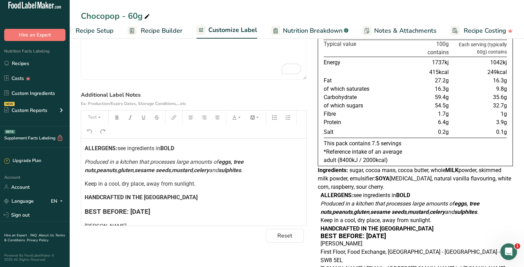
scroll to position [66, 0]
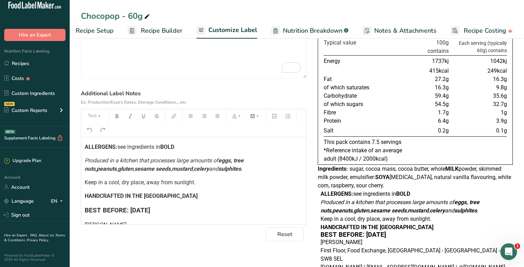
click at [122, 161] on span "Produced in a kitchen that processes large amounts of" at bounding box center [152, 160] width 134 height 7
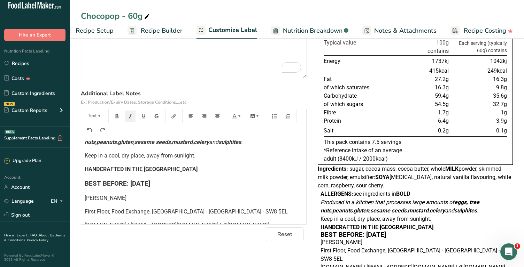
scroll to position [0, 0]
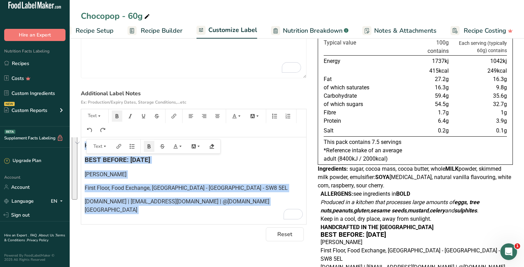
drag, startPoint x: 84, startPoint y: 147, endPoint x: 183, endPoint y: 232, distance: 129.9
click at [183, 232] on section "Business Name and Address Additional Label Notes Ex: Production/Expiry Dates, S…" at bounding box center [194, 132] width 226 height 219
click at [191, 118] on icon "button" at bounding box center [190, 116] width 5 height 5
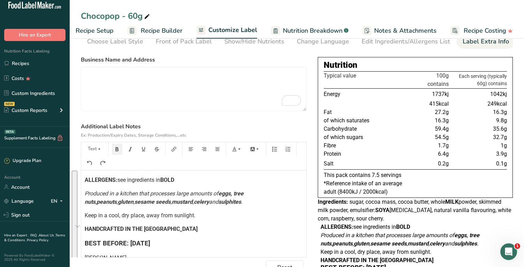
click at [86, 180] on span "ALLERGENS:" at bounding box center [101, 180] width 33 height 7
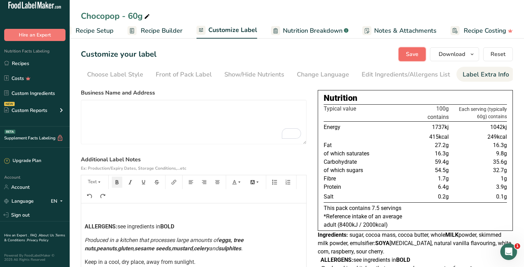
click at [416, 57] on span "Save" at bounding box center [412, 54] width 13 height 8
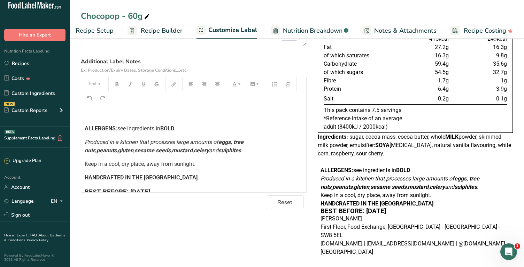
click at [204, 165] on p "Keep in a cool, dry place, away from sunlight." at bounding box center [194, 164] width 218 height 8
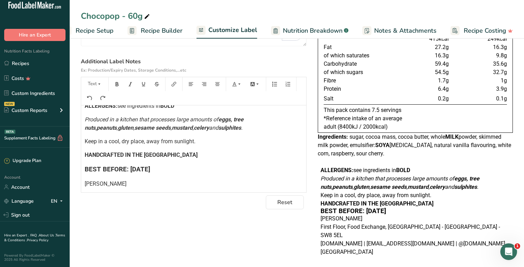
click at [85, 169] on span "BEST BEFORE: 12/10/25" at bounding box center [117, 170] width 65 height 8
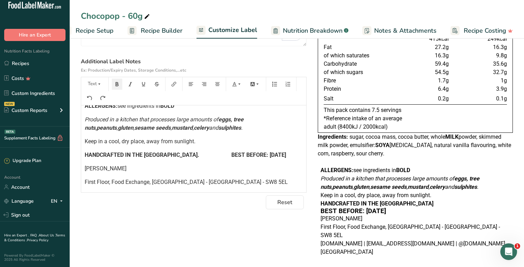
click at [154, 154] on span "HANDCRAFTED IN THE UK. BEST BEFORE: 12/10/25" at bounding box center [185, 155] width 201 height 7
drag, startPoint x: 183, startPoint y: 155, endPoint x: 254, endPoint y: 155, distance: 71.4
click at [254, 155] on p "HANDCRAFTED IN THE UK BEST BEFORE: 12/10/25" at bounding box center [194, 155] width 218 height 8
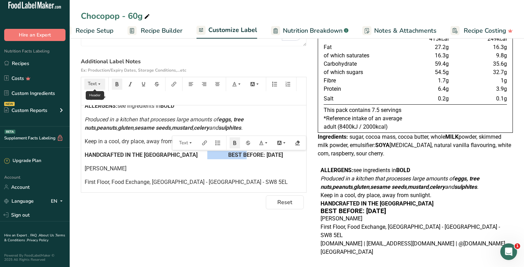
click at [100, 84] on icon "button" at bounding box center [99, 84] width 5 height 5
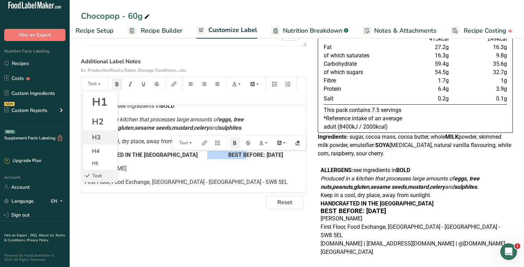
click at [103, 135] on li "H3" at bounding box center [100, 138] width 34 height 14
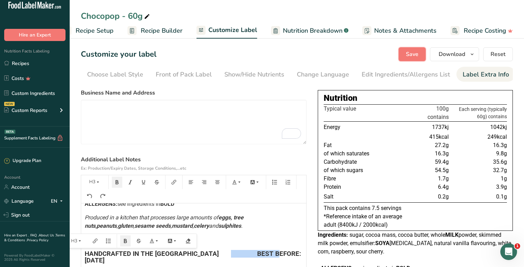
click at [404, 61] on button "Save" at bounding box center [411, 54] width 27 height 14
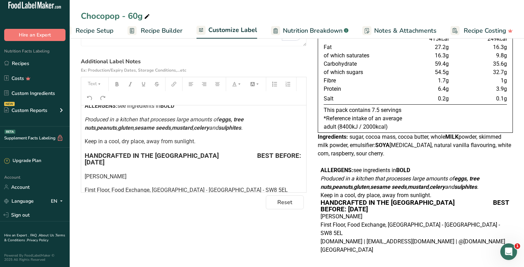
click at [214, 142] on p "Keep in a cool, dry place, away from sunlight." at bounding box center [194, 142] width 218 height 8
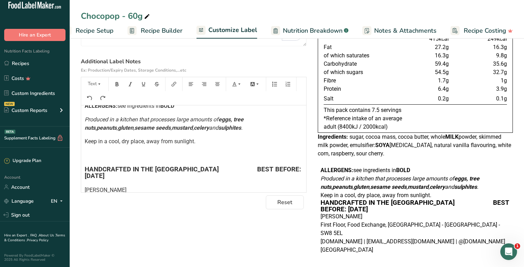
click at [289, 166] on h3 "HANDCRAFTED IN THE UK BEST BEFORE: 12/10/25" at bounding box center [194, 172] width 218 height 13
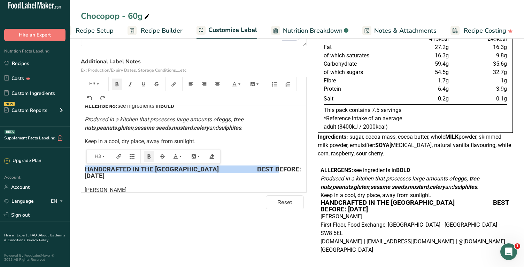
click at [287, 168] on h3 "HANDCRAFTED IN THE UK BEST BEFORE: 12/10/25" at bounding box center [194, 172] width 218 height 13
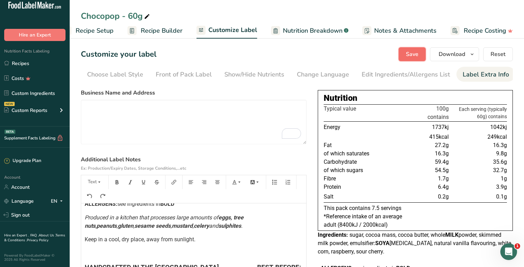
click at [410, 51] on span "Save" at bounding box center [412, 54] width 13 height 8
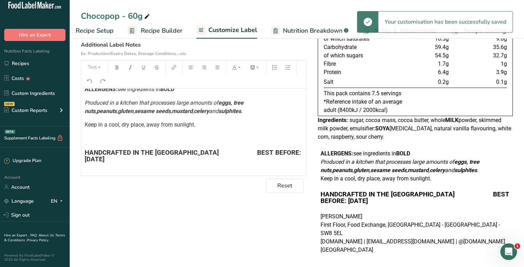
click at [215, 112] on p "Produced in a kitchen that processes large amounts of eggs, tree nuts , peanuts…" at bounding box center [194, 107] width 218 height 17
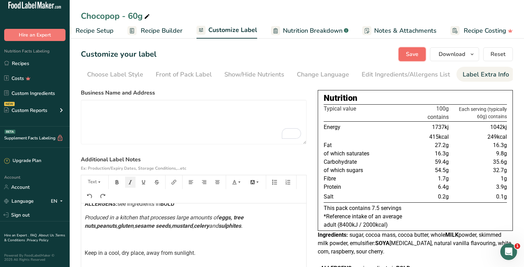
click at [405, 56] on button "Save" at bounding box center [411, 54] width 27 height 14
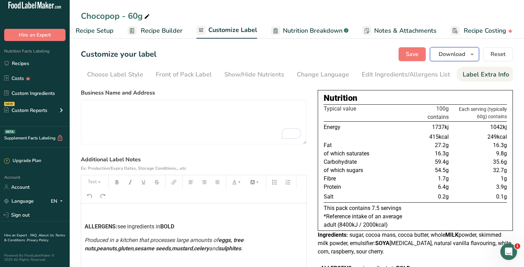
click at [447, 54] on span "Download" at bounding box center [451, 54] width 26 height 8
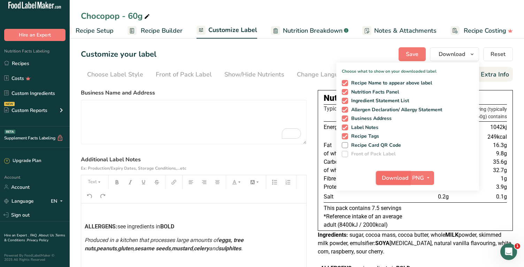
click at [398, 175] on span "Download" at bounding box center [395, 178] width 26 height 8
click at [29, 61] on link "Recipes" at bounding box center [35, 63] width 70 height 13
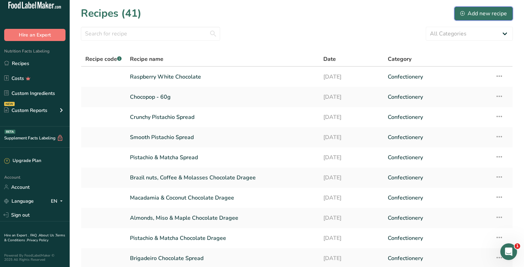
click at [487, 17] on div "Add new recipe" at bounding box center [483, 13] width 47 height 8
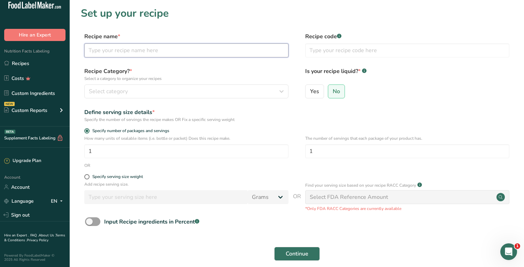
click at [108, 48] on input "text" at bounding box center [186, 51] width 204 height 14
type input "Chocovilho"
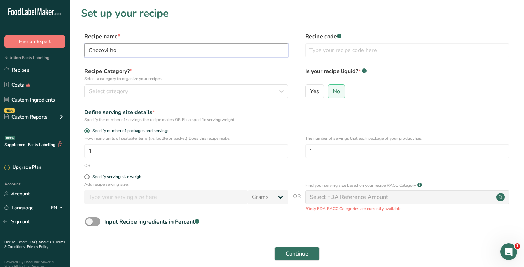
scroll to position [7, 0]
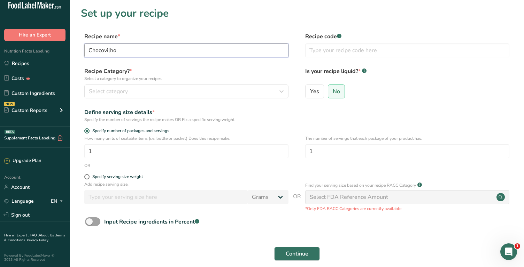
drag, startPoint x: 124, startPoint y: 54, endPoint x: 83, endPoint y: 52, distance: 41.1
click at [83, 52] on div "Recipe name * Chocovilho Recipe code .a-a{fill:#347362;}.b-a{fill:#fff;}" at bounding box center [297, 46] width 432 height 29
click at [90, 176] on span "Specify serving size weight" at bounding box center [116, 176] width 53 height 5
click at [89, 176] on input "Specify serving size weight" at bounding box center [86, 177] width 5 height 5
radio input "true"
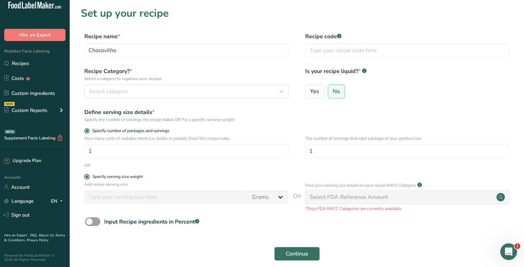
radio input "false"
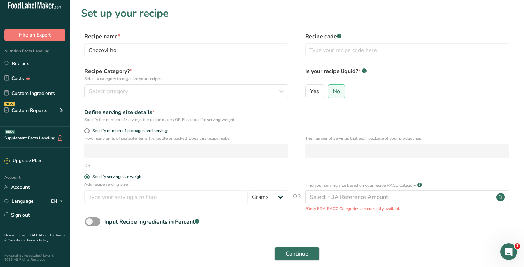
click at [100, 204] on div "Add recipe serving size. Grams kg mg mcg lb oz l mL fl oz tbsp tsp cup qt gallon" at bounding box center [186, 194] width 204 height 26
click at [102, 201] on input "number" at bounding box center [165, 198] width 163 height 14
type input "50"
click at [297, 254] on span "Continue" at bounding box center [297, 254] width 23 height 8
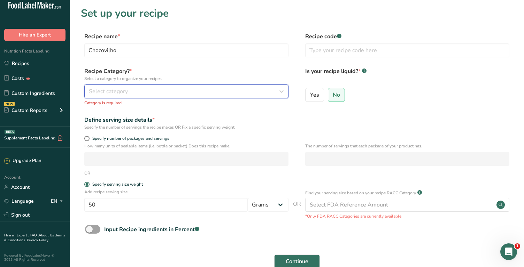
click at [130, 91] on div "Select category" at bounding box center [184, 91] width 191 height 8
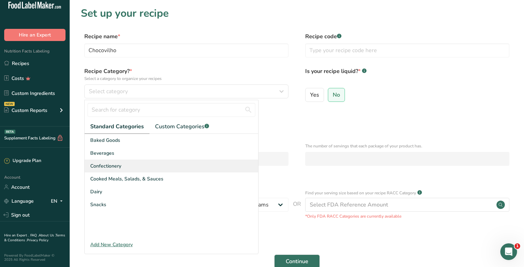
click at [109, 165] on span "Confectionery" at bounding box center [105, 166] width 31 height 7
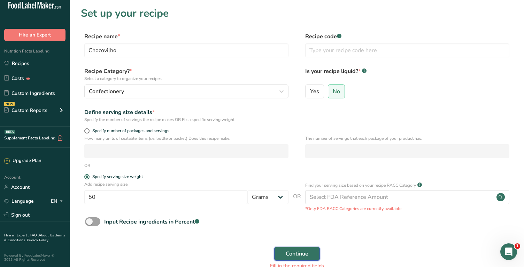
click at [294, 256] on span "Continue" at bounding box center [297, 254] width 23 height 8
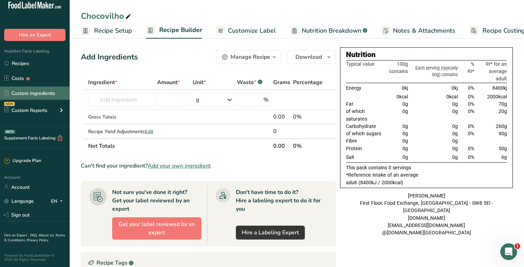
click at [28, 93] on link "Custom Ingredients" at bounding box center [35, 93] width 70 height 13
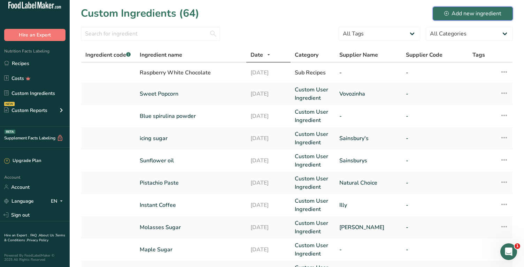
click at [474, 19] on button "Add new ingredient" at bounding box center [473, 14] width 80 height 14
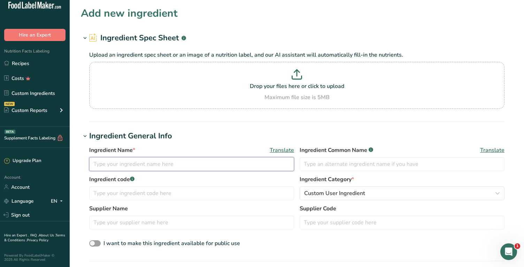
click at [125, 163] on input "text" at bounding box center [191, 164] width 205 height 14
type input "Polvilho"
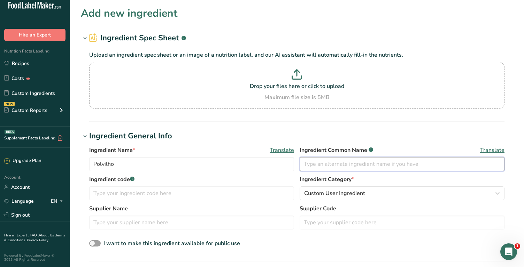
click at [311, 167] on input "text" at bounding box center [402, 164] width 205 height 14
type input "Polvilho"
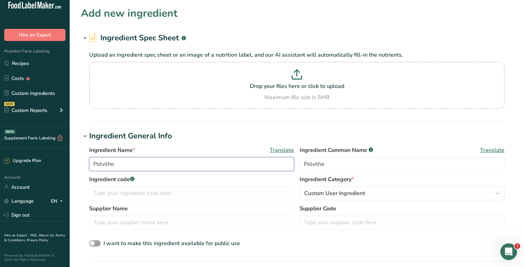
drag, startPoint x: 129, startPoint y: 166, endPoint x: 83, endPoint y: 166, distance: 45.6
click at [83, 166] on div "Ingredient Name * Translate Polvilho Ingredient Common Name .a-a{fill:#347362;}…" at bounding box center [297, 197] width 432 height 111
type input "Cassava Starch Biscuit"
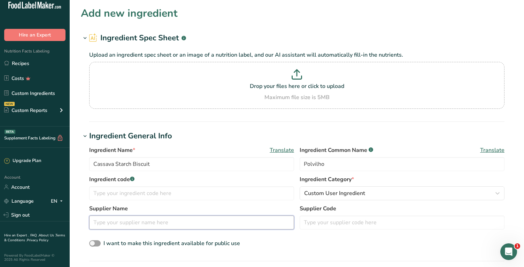
click at [140, 223] on input "text" at bounding box center [191, 223] width 205 height 14
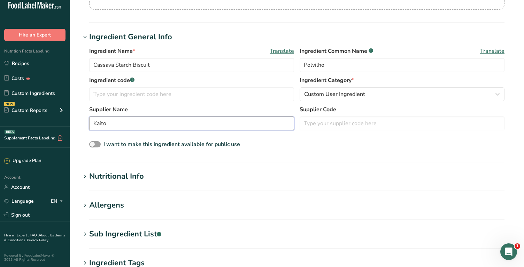
scroll to position [112, 0]
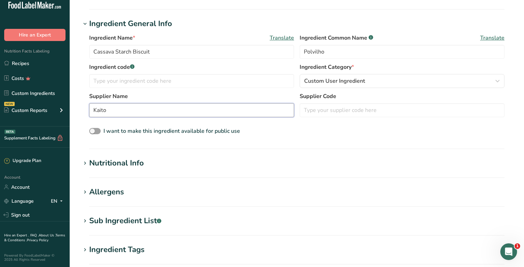
type input "Kaito"
click at [103, 165] on div "Nutritional Info" at bounding box center [116, 163] width 55 height 11
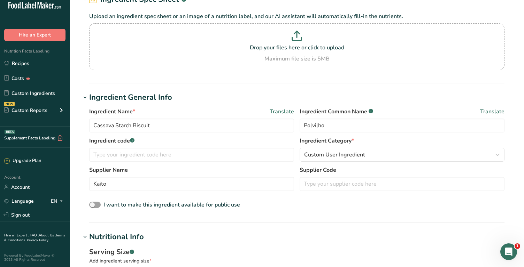
scroll to position [0, 0]
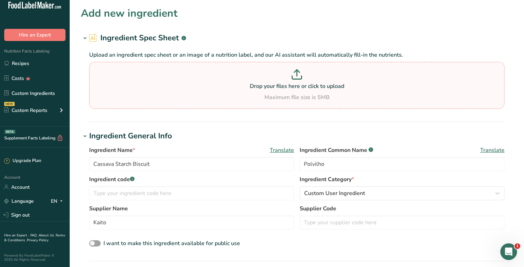
click at [300, 78] on icon at bounding box center [297, 74] width 10 height 10
click at [300, 78] on input "Drop your files here or click to upload Maximum file size is 5MB" at bounding box center [296, 85] width 415 height 47
type input "C:\fakepath\IMG_1843.heic"
click at [319, 82] on p "Drop your files here or click to upload" at bounding box center [297, 86] width 412 height 8
click at [319, 82] on input "Drop your files here or click to upload Maximum file size is 5MB" at bounding box center [296, 85] width 415 height 47
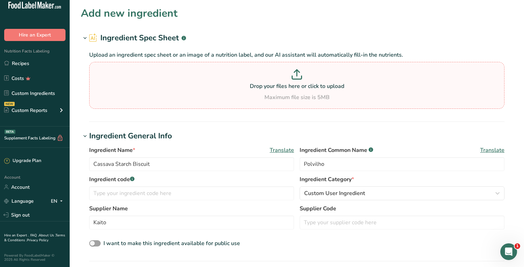
type input "C:\fakepath\IMG_1843.png"
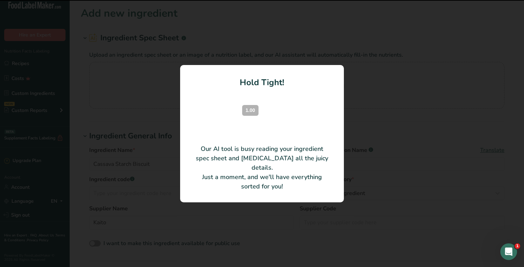
type input "Sour cassava starch, vegetable fat, salt, soybean [MEDICAL_DATA] emulsifier INS…"
type input "100"
type input "483"
type KJ "2020.87"
type Fat "12"
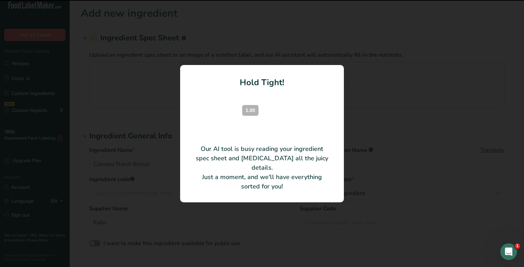
type Fat "9.1"
type Fat "0"
type input "0"
type Carbohydrates "94"
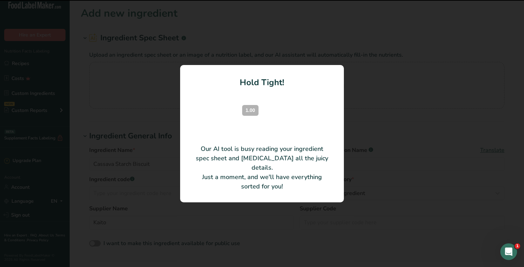
type Fiber "0"
type Sugars "0"
type input "0"
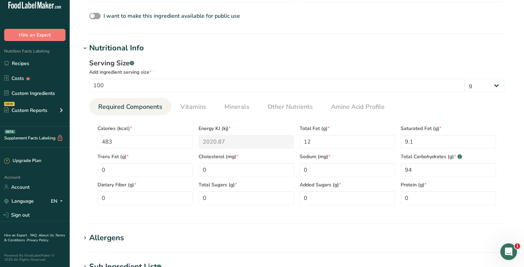
scroll to position [195, 0]
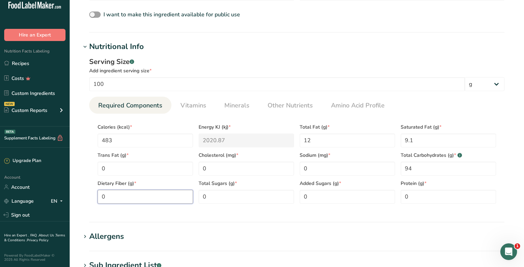
click at [136, 197] on Fiber "0" at bounding box center [145, 197] width 95 height 14
type Fiber "1"
click at [310, 173] on input "0" at bounding box center [347, 169] width 95 height 14
type input "923"
click at [276, 217] on section "Nutritional Info Serving Size .a-a{fill:#347362;}.b-a{fill:#fff;} Add ingredien…" at bounding box center [297, 132] width 432 height 182
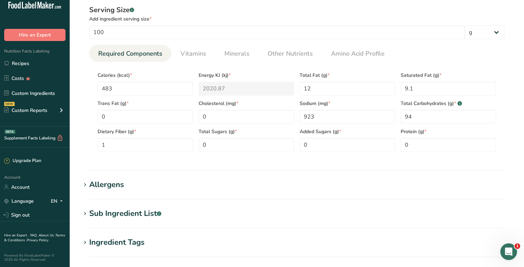
scroll to position [255, 0]
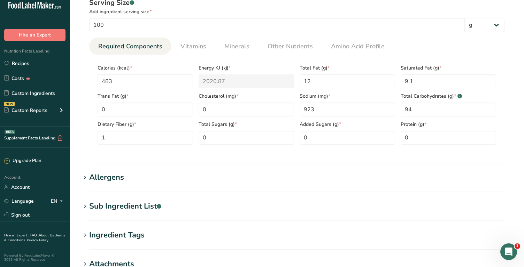
click at [88, 177] on span at bounding box center [85, 178] width 8 height 8
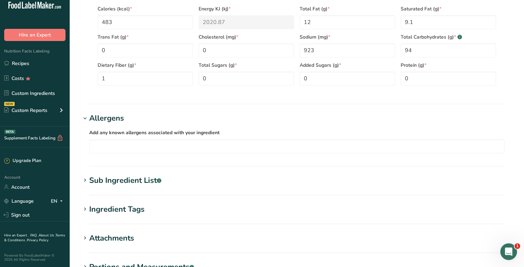
click at [83, 181] on icon at bounding box center [85, 181] width 6 height 10
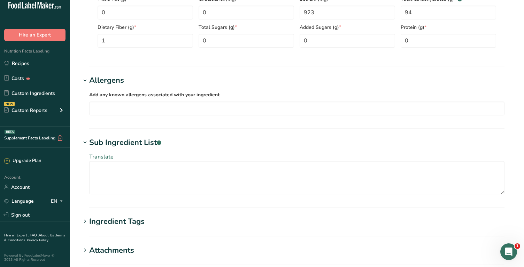
scroll to position [354, 0]
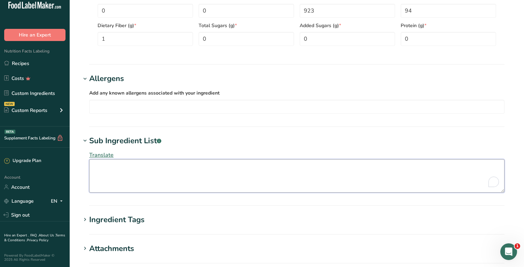
click at [118, 178] on textarea "To enrich screen reader interactions, please activate Accessibility in Grammarl…" at bounding box center [296, 176] width 415 height 33
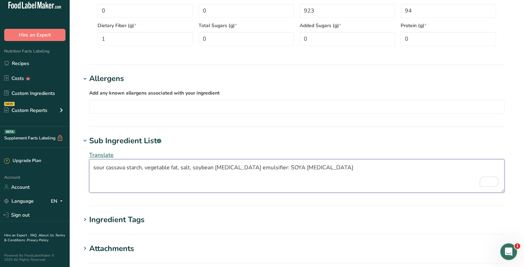
drag, startPoint x: 234, startPoint y: 167, endPoint x: 193, endPoint y: 166, distance: 41.1
click at [193, 166] on textarea "sour cassava starch, vegetable fat, salt, soybean [MEDICAL_DATA] emulsifier: SO…" at bounding box center [296, 176] width 415 height 33
click at [265, 166] on textarea "sour cassava starch, vegetable fat, salt, emulsifier: SOYA [MEDICAL_DATA]" at bounding box center [296, 176] width 415 height 33
type textarea "sour cassava starch, vegetable fat, salt, emulsifier: SOYA [MEDICAL_DATA]"
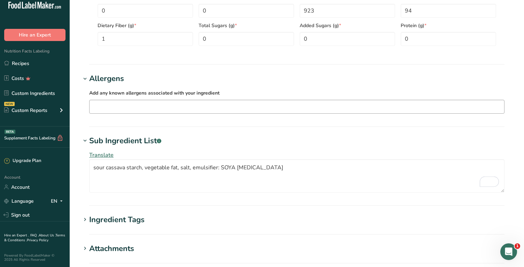
click at [125, 106] on input "text" at bounding box center [297, 106] width 414 height 11
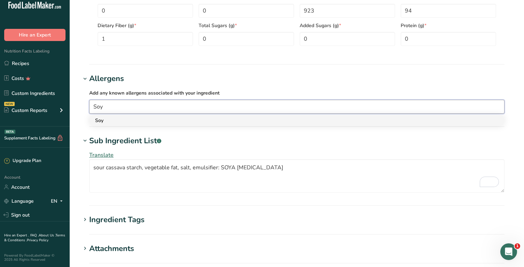
type input "Soy"
click at [125, 120] on div "Soy" at bounding box center [291, 120] width 392 height 7
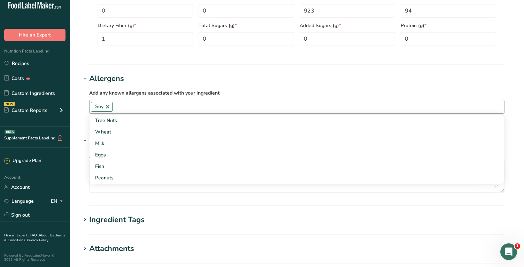
click at [204, 220] on h1 "Ingredient Tags" at bounding box center [297, 220] width 432 height 11
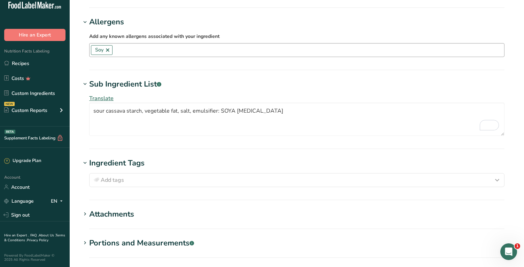
scroll to position [486, 0]
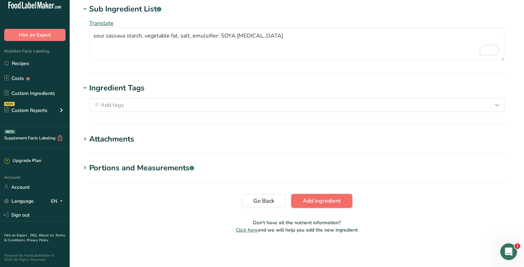
click at [334, 202] on span "Add ingredient" at bounding box center [322, 201] width 38 height 8
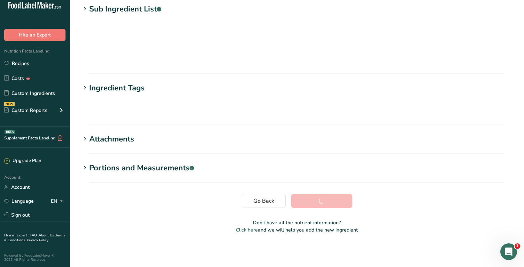
scroll to position [72, 0]
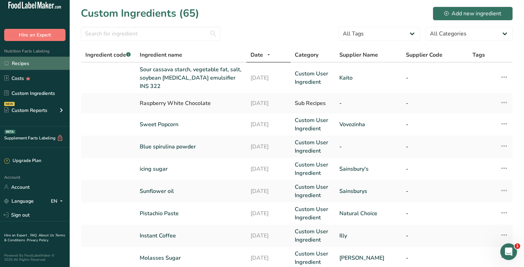
click at [36, 63] on link "Recipes" at bounding box center [35, 63] width 70 height 13
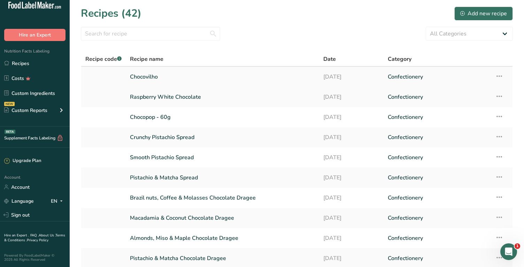
click at [149, 79] on link "Chocovilho" at bounding box center [222, 77] width 185 height 15
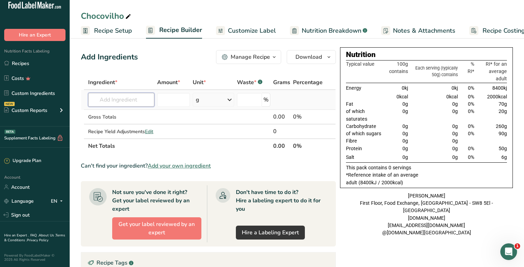
click at [125, 101] on input "text" at bounding box center [121, 100] width 66 height 14
type input "Polvilh"
click at [126, 113] on p "Sour cassava starch, vegetable fat, salt, soybean [MEDICAL_DATA] emulsifier INS…" at bounding box center [194, 113] width 200 height 7
type input "Sour cassava starch, vegetable fat, salt, soybean [MEDICAL_DATA] emulsifier INS…"
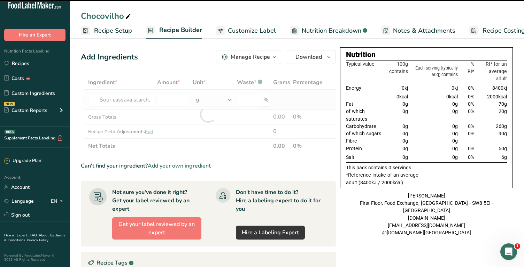
type input "0"
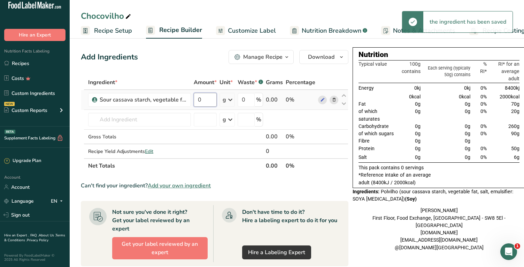
click at [212, 101] on input "0" at bounding box center [205, 100] width 23 height 14
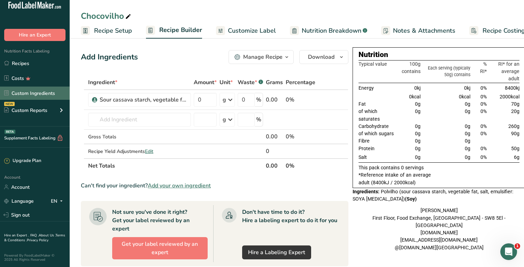
click at [40, 96] on link "Custom Ingredients" at bounding box center [35, 93] width 70 height 13
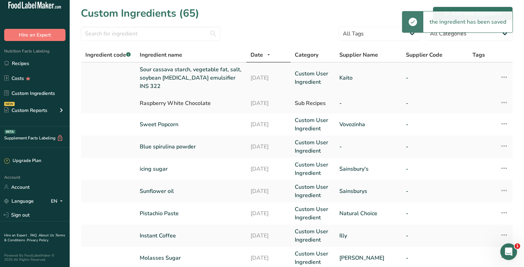
click at [173, 74] on link "Sour cassava starch, vegetable fat, salt, soybean [MEDICAL_DATA] emulsifier INS…" at bounding box center [191, 77] width 102 height 25
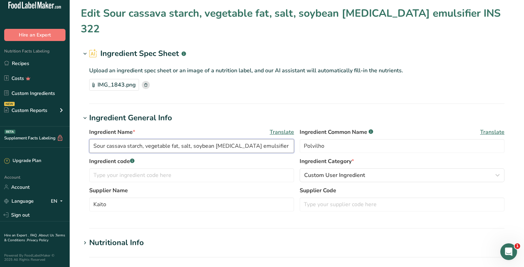
click at [217, 139] on input "Sour cassava starch, vegetable fat, salt, soybean [MEDICAL_DATA] emulsifier INS…" at bounding box center [191, 146] width 205 height 14
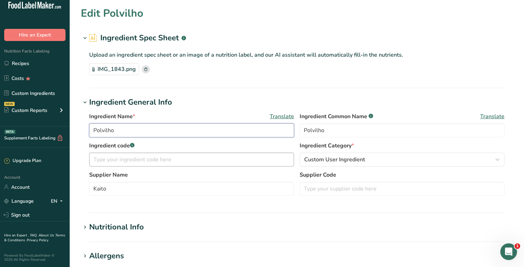
type input "Polvilho"
click at [224, 157] on input "text" at bounding box center [191, 160] width 205 height 14
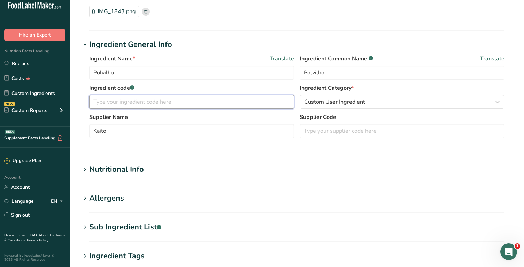
scroll to position [69, 0]
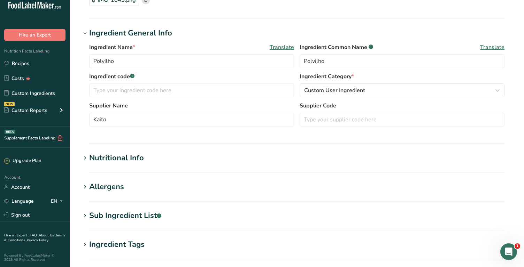
click at [117, 161] on div "Nutritional Info" at bounding box center [116, 158] width 55 height 11
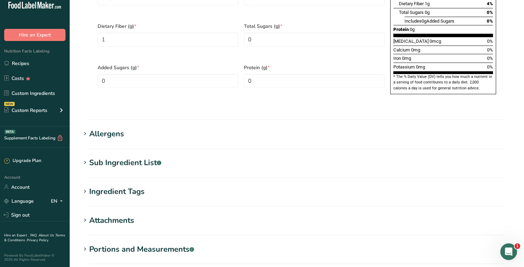
scroll to position [456, 0]
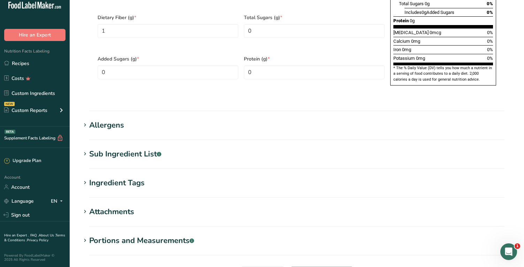
click at [114, 149] on section "Sub Ingredient List .a-a{fill:#347362;}.b-a{fill:#fff;} Translate sour cassava …" at bounding box center [297, 159] width 432 height 21
click at [109, 149] on div "Sub Ingredient List .a-a{fill:#347362;}.b-a{fill:#fff;}" at bounding box center [125, 154] width 72 height 11
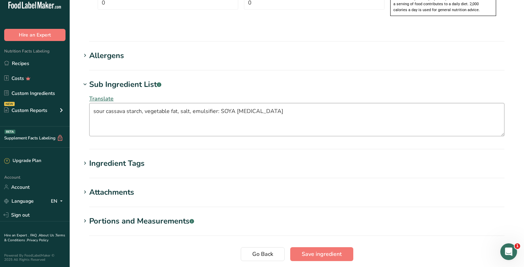
scroll to position [563, 0]
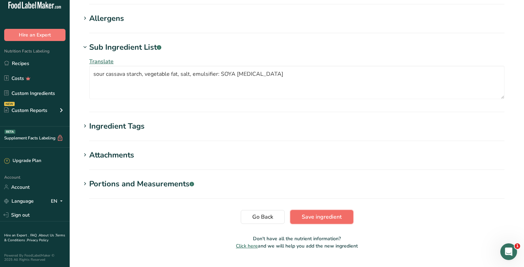
click at [316, 213] on span "Save ingredient" at bounding box center [322, 217] width 40 height 8
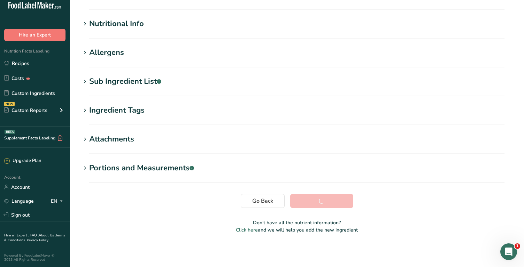
scroll to position [72, 0]
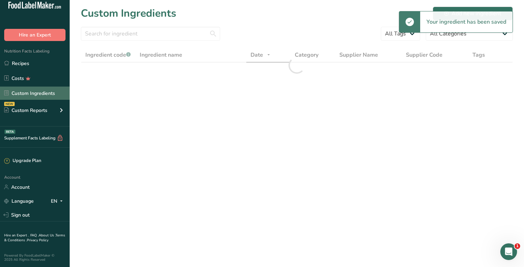
click at [47, 94] on link "Custom Ingredients" at bounding box center [35, 93] width 70 height 13
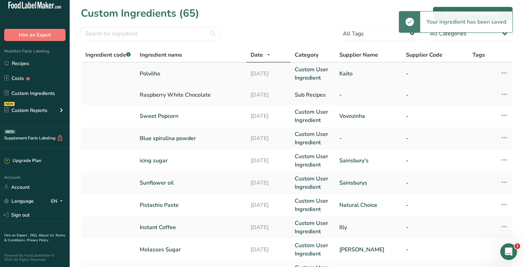
click at [148, 75] on link "Polvilho" at bounding box center [191, 74] width 102 height 8
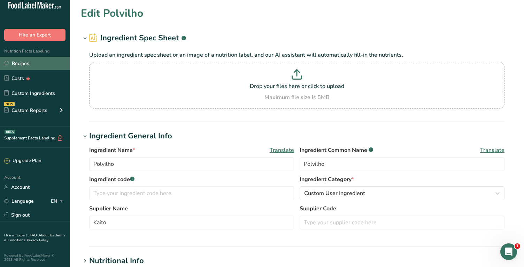
click at [23, 62] on link "Recipes" at bounding box center [35, 63] width 70 height 13
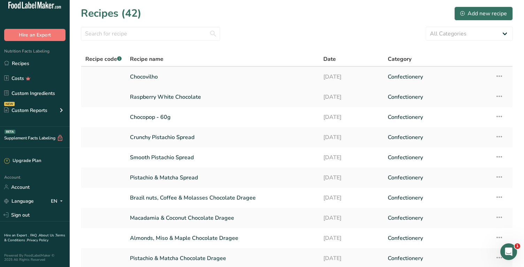
click at [152, 76] on link "Chocovilho" at bounding box center [222, 77] width 185 height 15
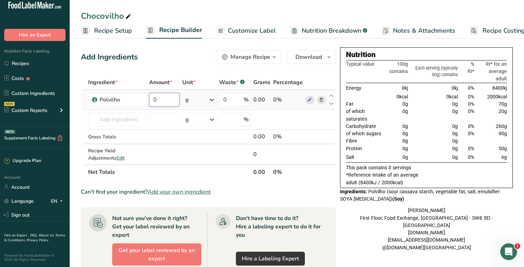
click at [161, 102] on input "0" at bounding box center [164, 100] width 30 height 14
type input "90"
click at [137, 117] on div "Ingredient * Amount * Unit * Waste * .a-a{fill:#347362;}.b-a{fill:#fff;} Grams …" at bounding box center [208, 127] width 255 height 104
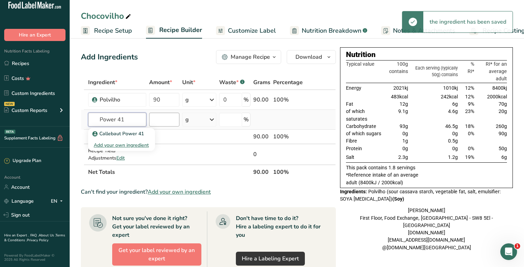
type input "Power 41"
click at [161, 119] on input "number" at bounding box center [164, 120] width 30 height 14
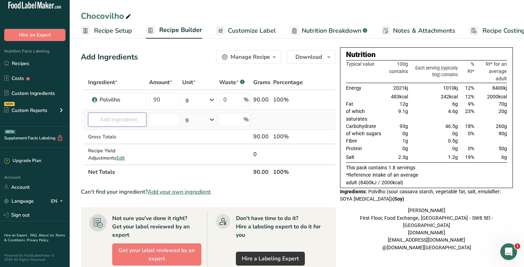
click at [130, 123] on input "text" at bounding box center [117, 120] width 58 height 14
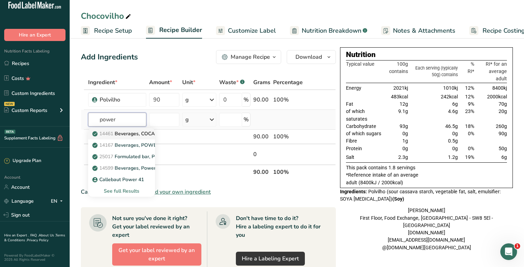
type input "power"
click at [130, 133] on p "14461 Beverages, COCA-COLA, POWERADE, lemon-lime flavored, ready-to-drink" at bounding box center [188, 133] width 189 height 7
type input "Beverages, COCA-COLA, POWERADE, lemon-lime flavored, ready-to-drink"
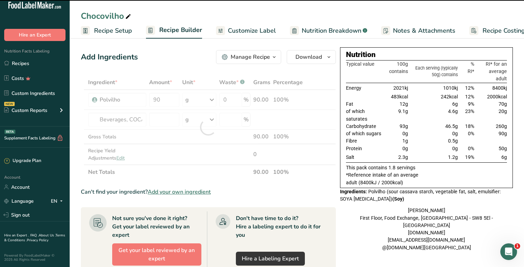
type input "0"
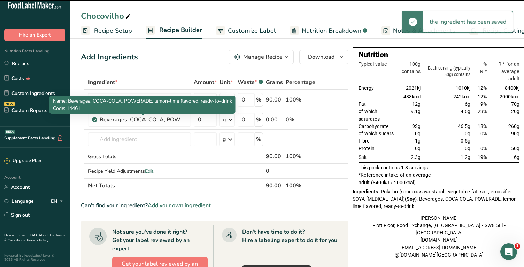
click at [120, 122] on div "Beverages, COCA-COLA, POWERADE, lemon-lime flavored, ready-to-drink" at bounding box center [143, 120] width 87 height 8
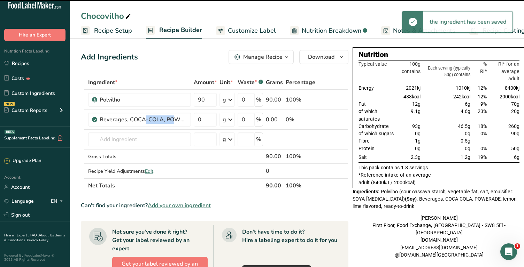
click at [120, 122] on div "Beverages, COCA-COLA, POWERADE, lemon-lime flavored, ready-to-drink" at bounding box center [143, 120] width 87 height 8
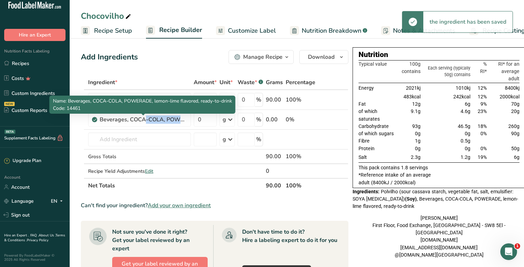
click at [120, 122] on div "Beverages, COCA-COLA, POWERADE, lemon-lime flavored, ready-to-drink" at bounding box center [143, 120] width 87 height 8
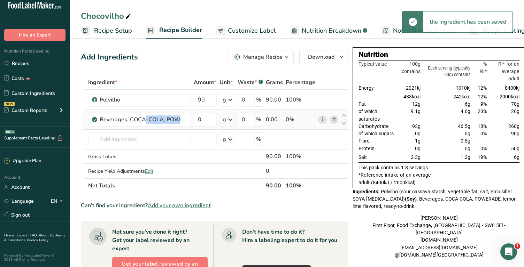
click at [332, 120] on icon at bounding box center [334, 119] width 5 height 7
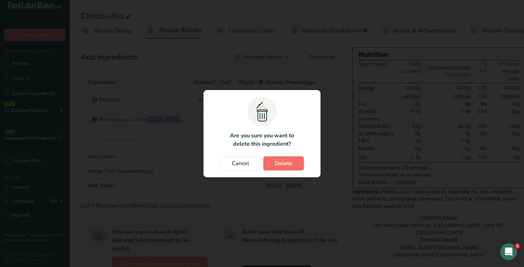
click at [275, 160] on span "Delete" at bounding box center [283, 164] width 17 height 8
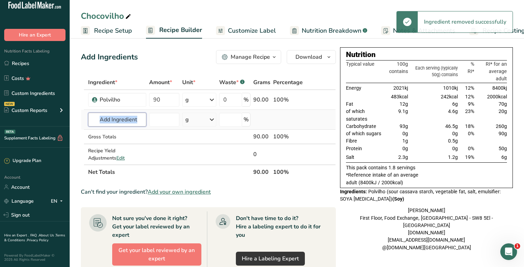
click at [118, 118] on input "text" at bounding box center [117, 120] width 58 height 14
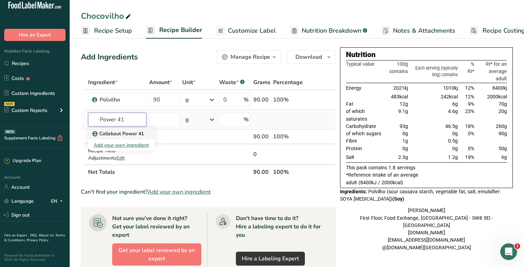
type input "Power 41"
click at [126, 133] on p "Callebaut Power 41" at bounding box center [119, 133] width 50 height 7
type input "Callebaut Power 41"
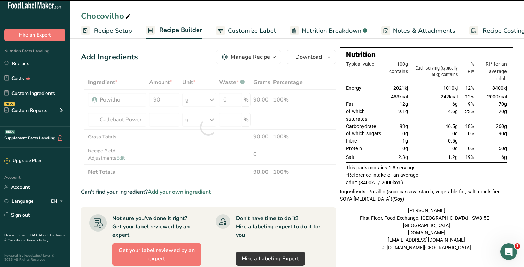
click at [164, 119] on div at bounding box center [208, 127] width 255 height 104
type input "0"
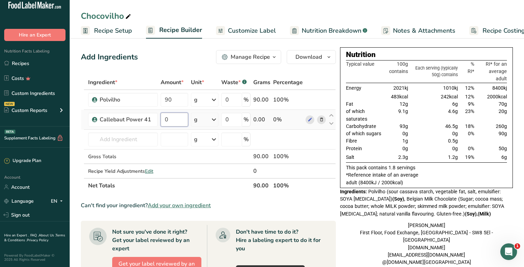
click at [166, 119] on input "0" at bounding box center [175, 120] width 28 height 14
type input "340"
